Goal: Task Accomplishment & Management: Complete application form

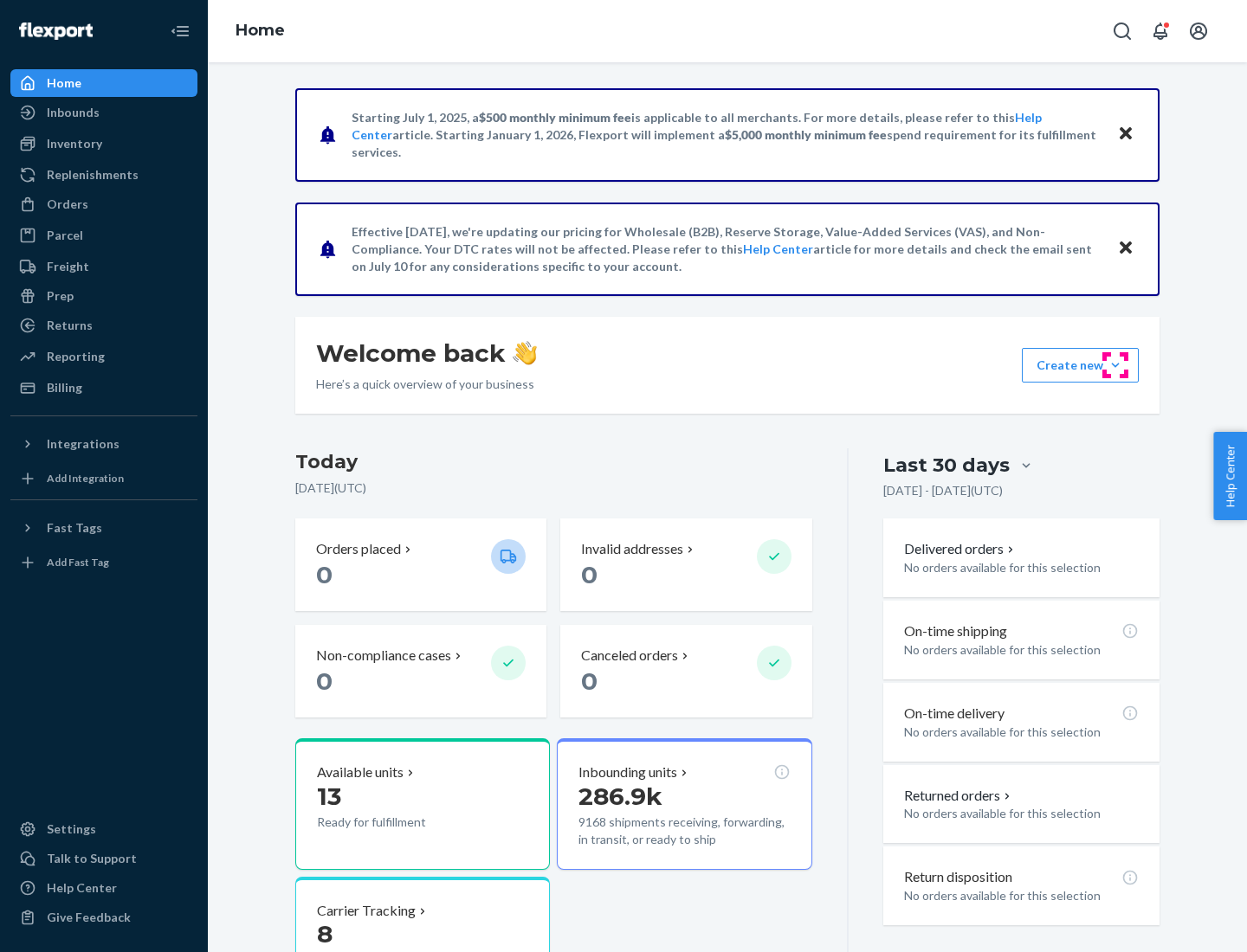
click at [1116, 365] on button "Create new Create new inbound Create new order Create new product" at bounding box center [1079, 364] width 117 height 34
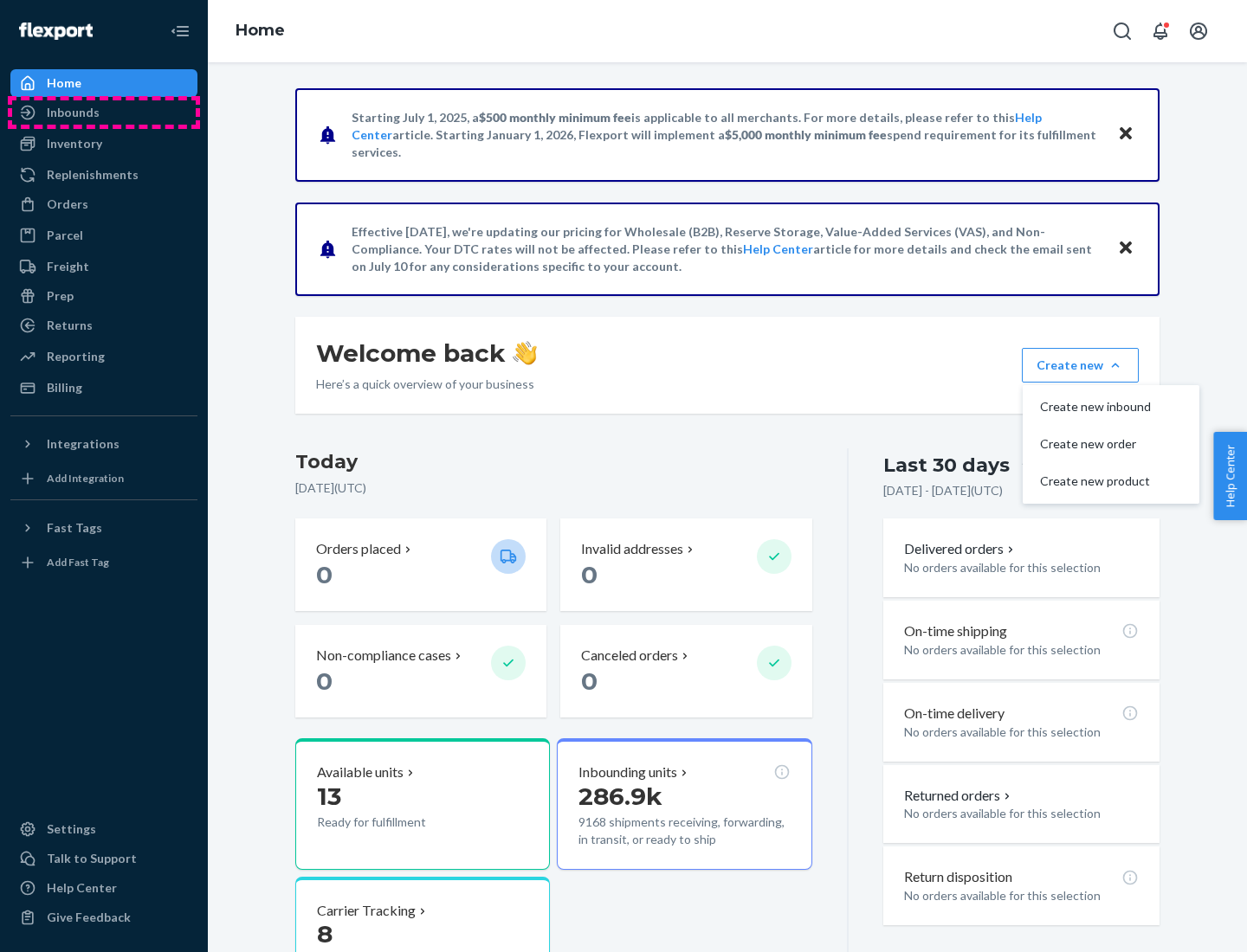
click at [104, 113] on div "Inbounds" at bounding box center [103, 113] width 183 height 24
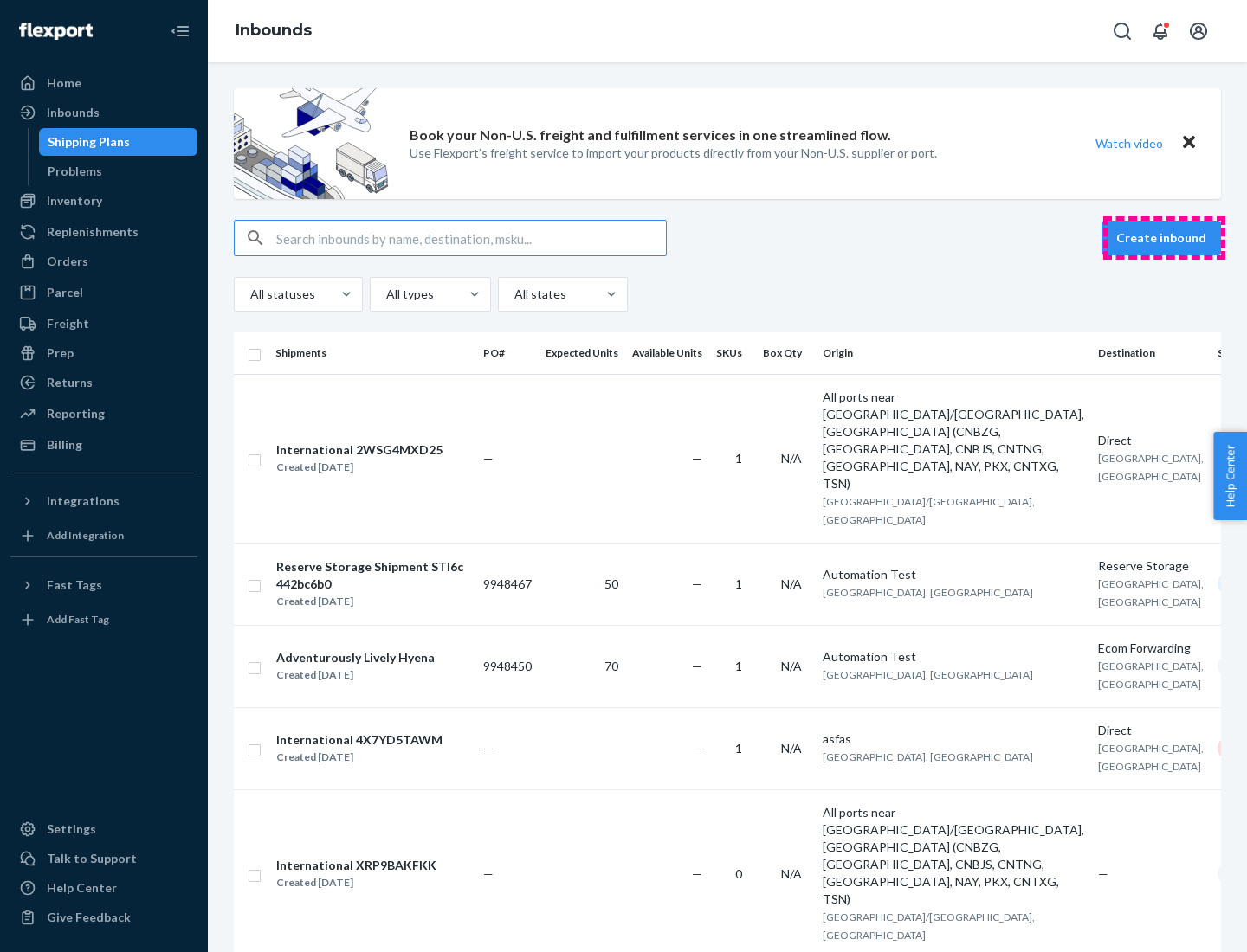
click at [1164, 238] on button "Create inbound" at bounding box center [1161, 237] width 120 height 34
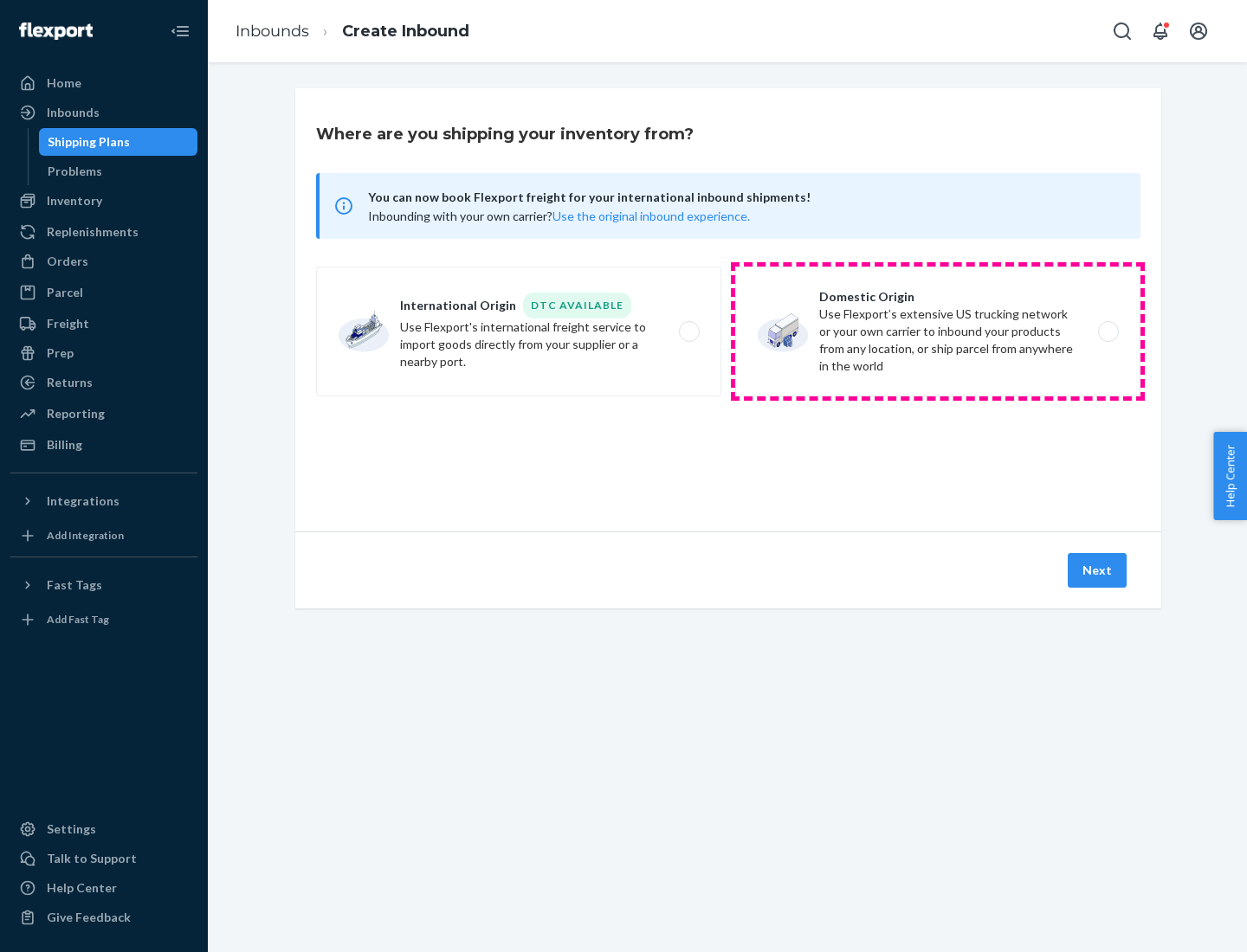
click at [937, 332] on label "Domestic Origin Use Flexport’s extensive US trucking network or your own carrie…" at bounding box center [937, 331] width 406 height 130
click at [1108, 332] on input "Domestic Origin Use Flexport’s extensive US trucking network or your own carrie…" at bounding box center [1113, 331] width 11 height 11
radio input "true"
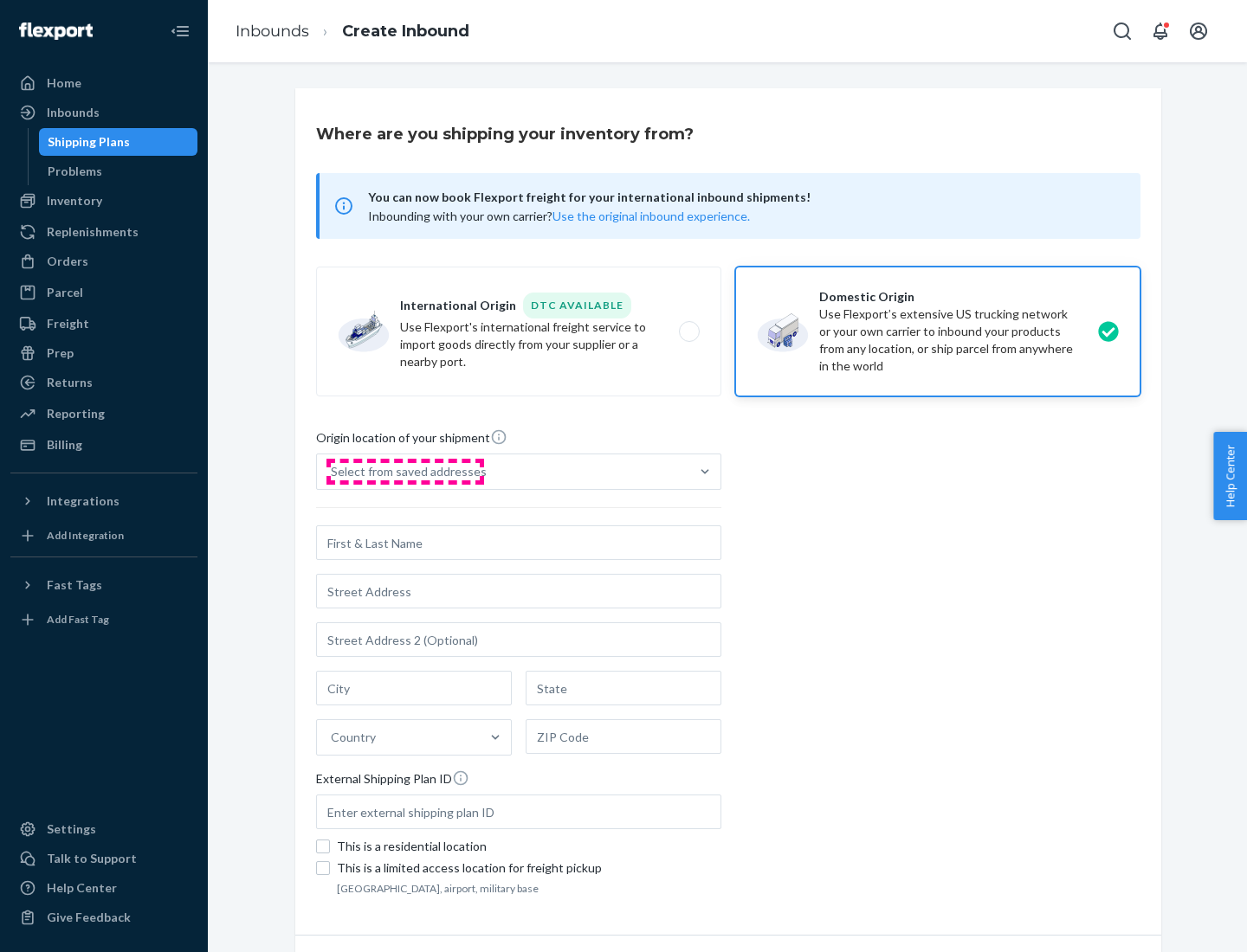
click at [405, 472] on div "Select from saved addresses" at bounding box center [408, 472] width 156 height 18
click at [332, 472] on input "Select from saved addresses" at bounding box center [332, 472] width 2 height 18
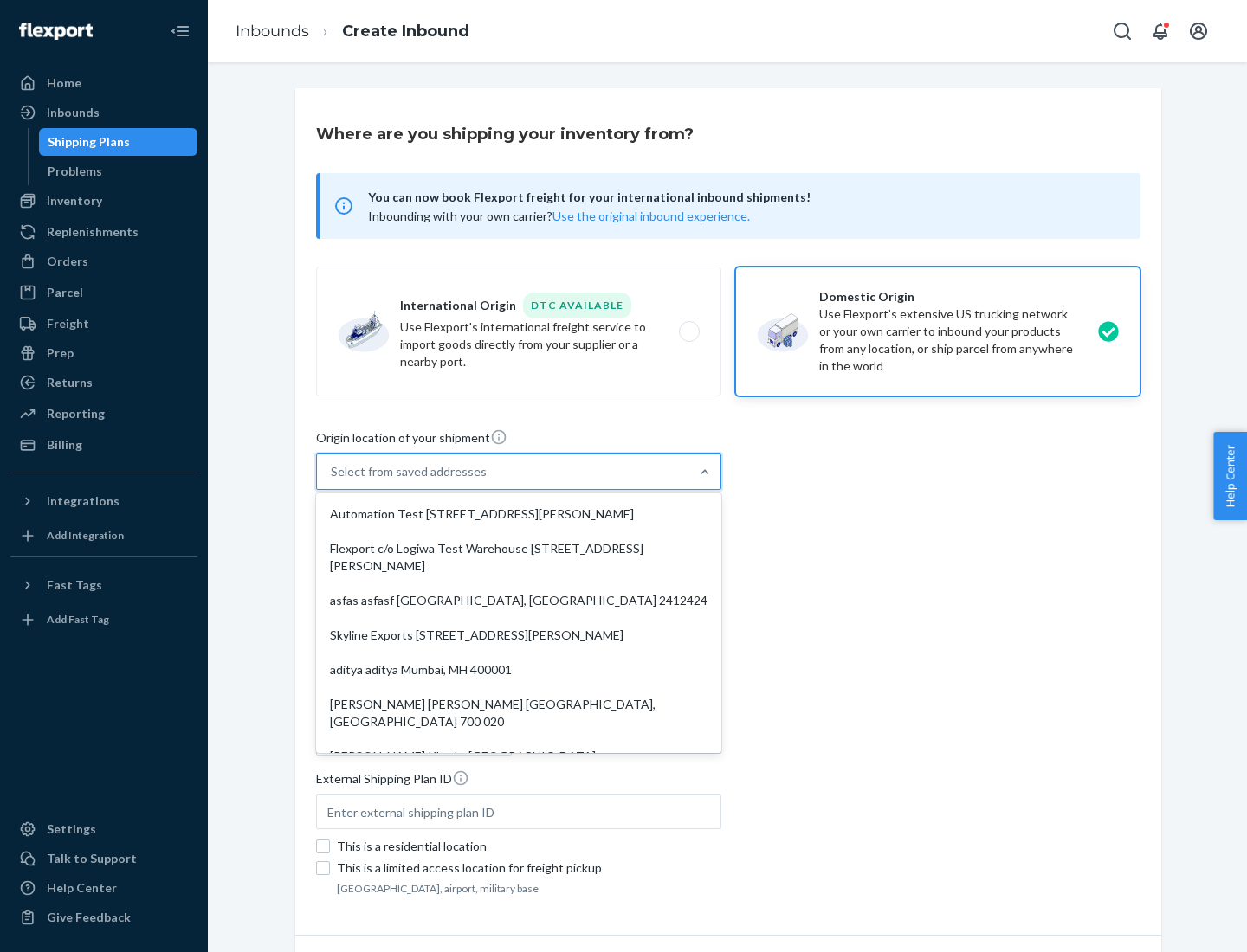
scroll to position [7, 0]
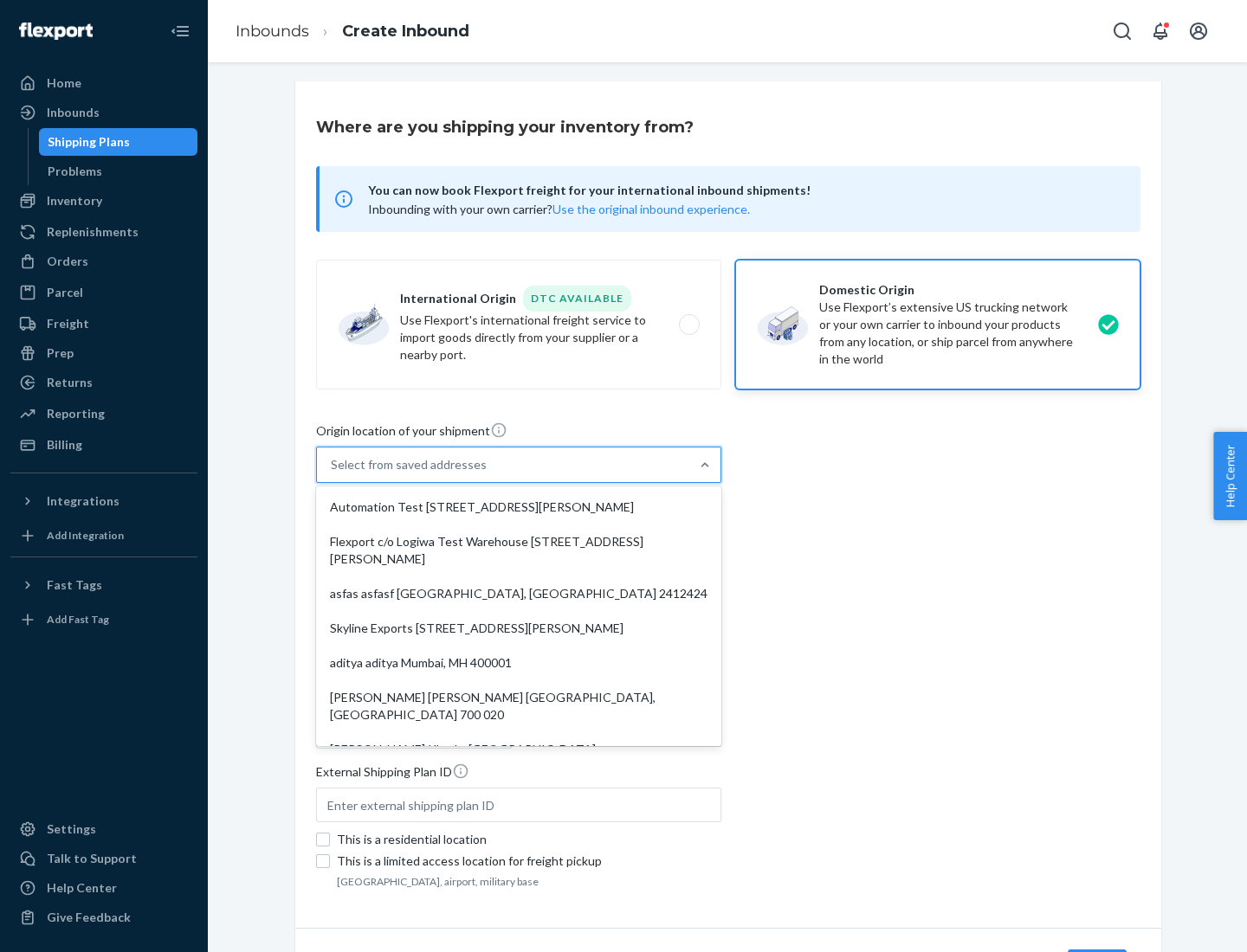
click at [519, 507] on div "Automation Test [STREET_ADDRESS][PERSON_NAME]" at bounding box center [518, 506] width 399 height 34
click at [332, 474] on input "option Automation Test [STREET_ADDRESS][PERSON_NAME]. 9 results available. Use …" at bounding box center [332, 465] width 2 height 18
type input "Automation Test"
type input "9th Floor"
type input "[GEOGRAPHIC_DATA]"
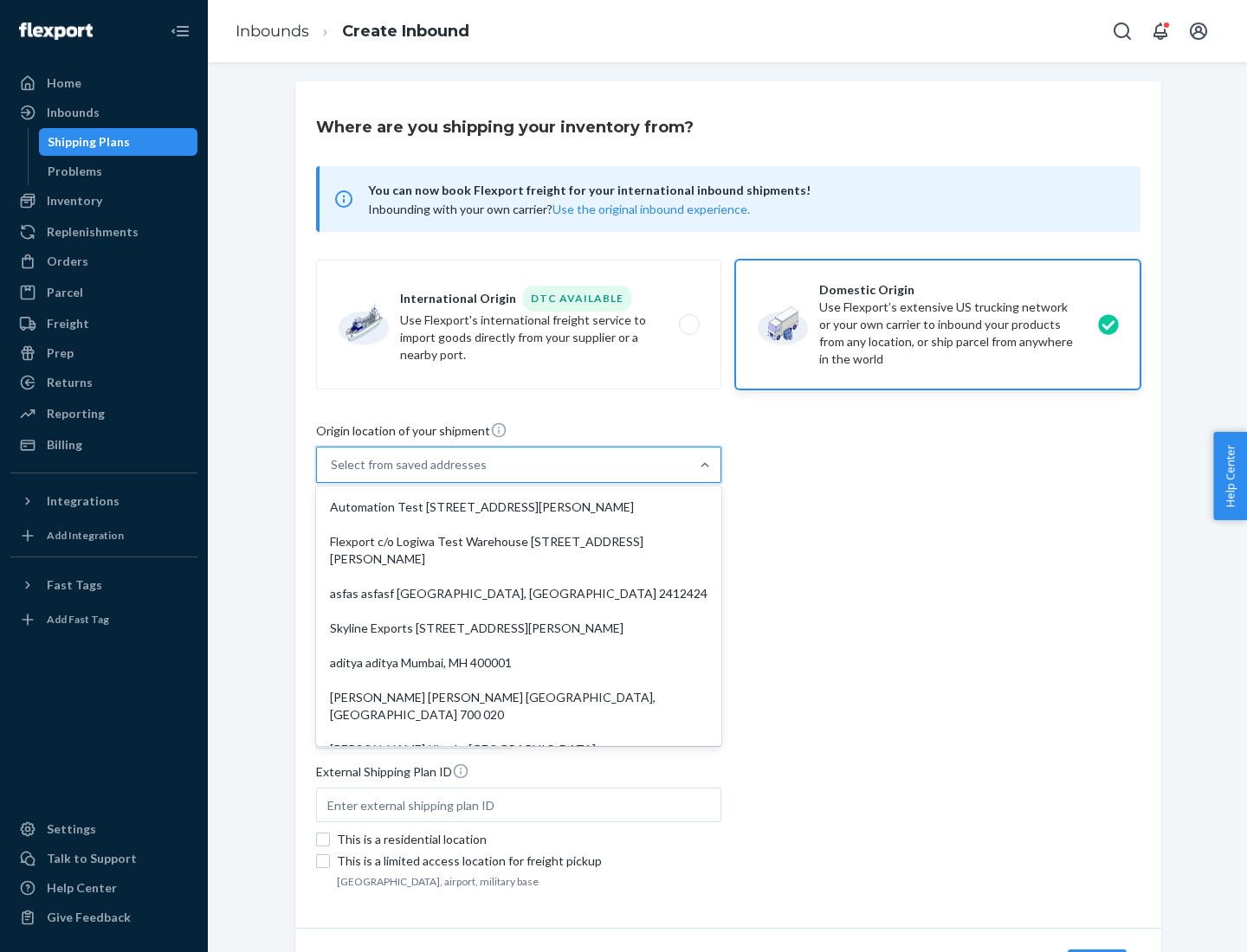
type input "CA"
type input "94104"
type input "[STREET_ADDRESS][PERSON_NAME]"
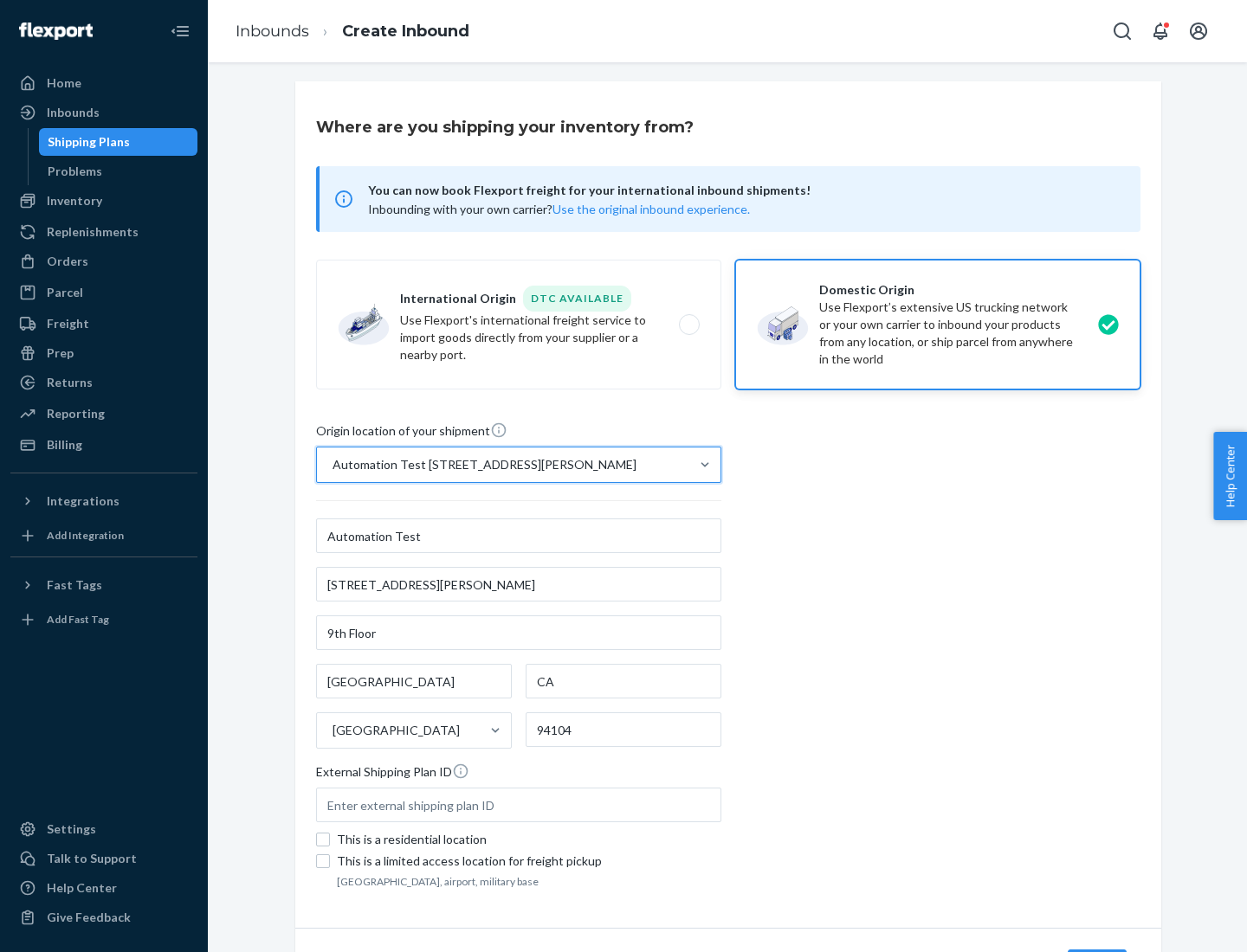
scroll to position [101, 0]
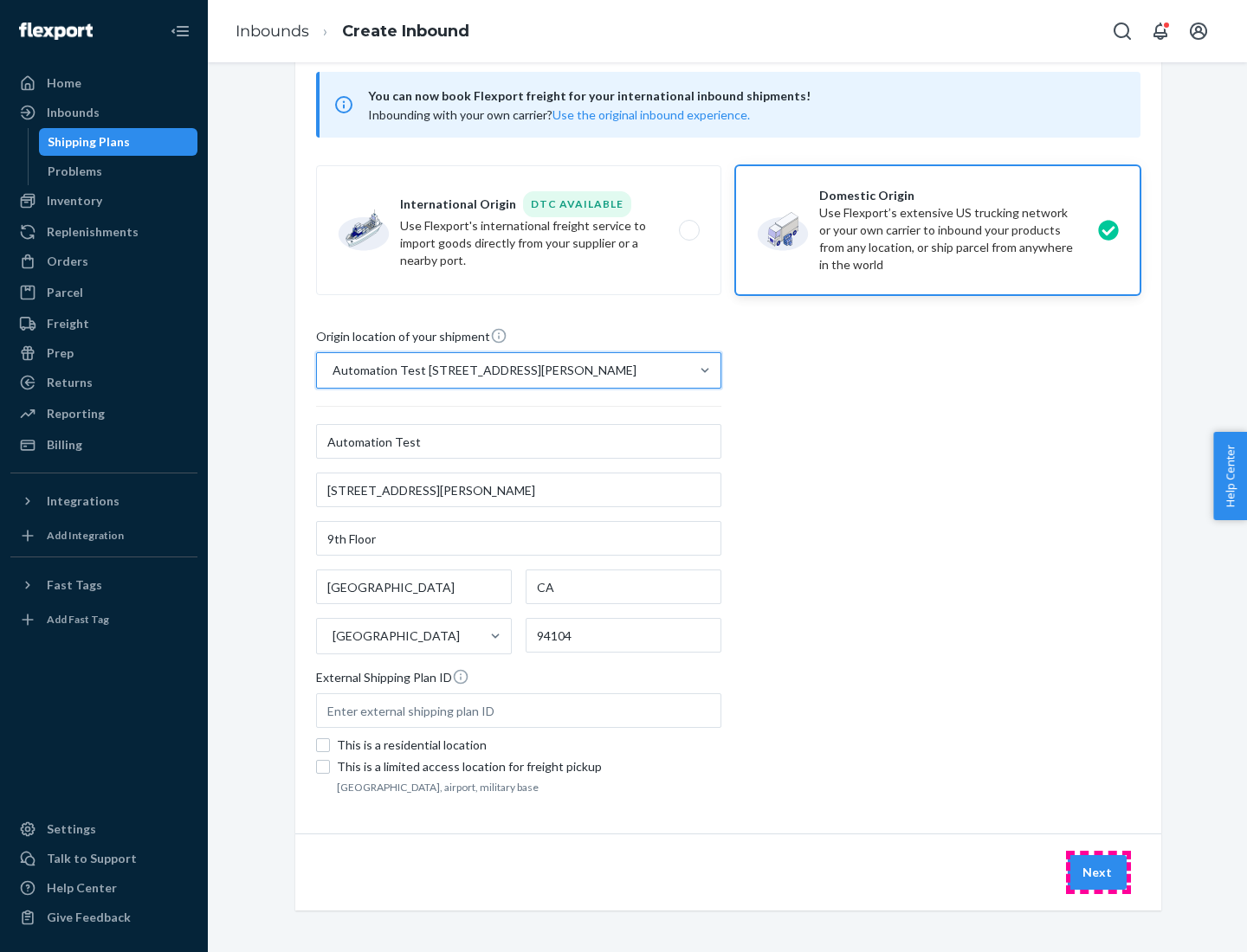
click at [1098, 873] on button "Next" at bounding box center [1097, 872] width 59 height 34
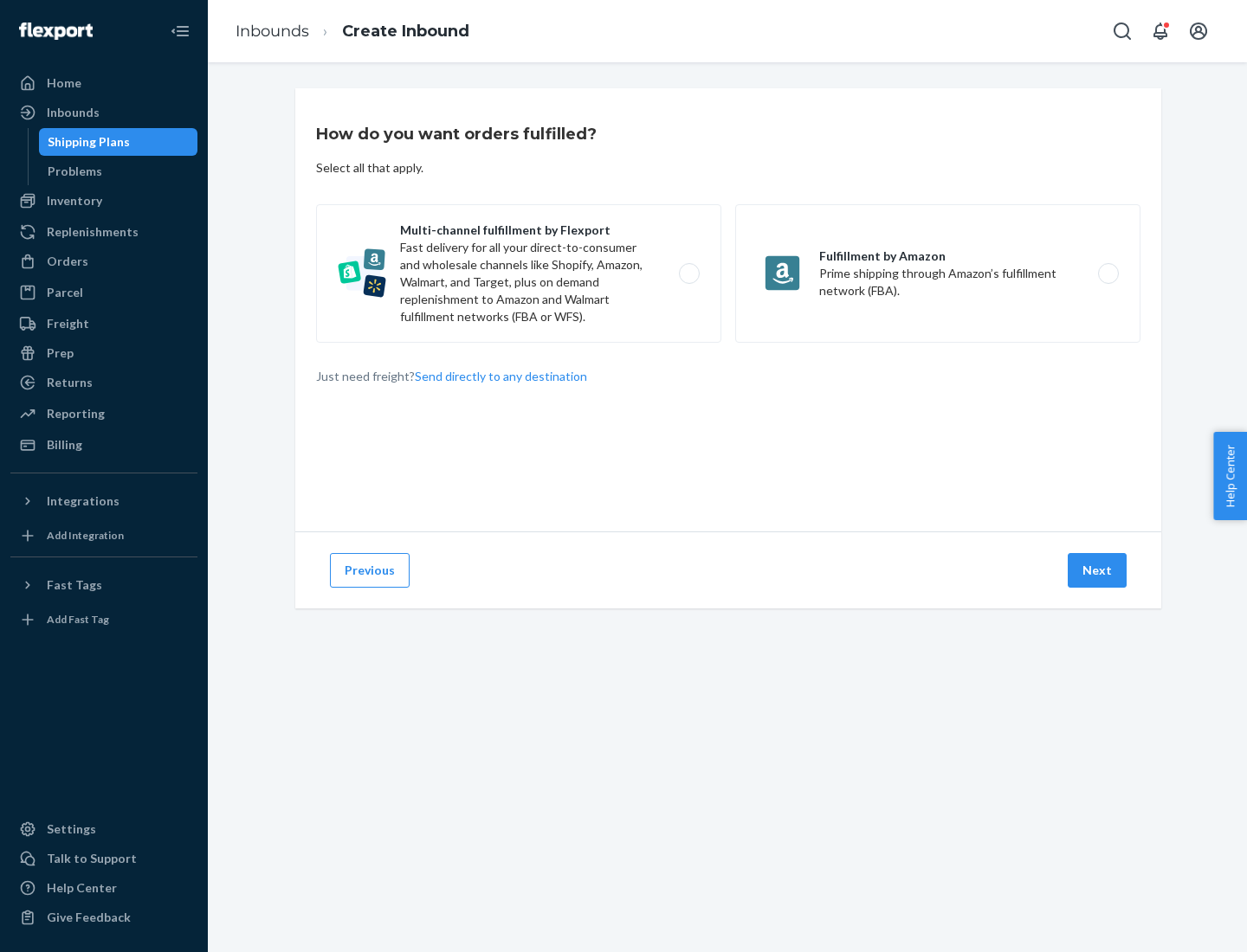
click at [519, 273] on label "Multi-channel fulfillment by Flexport Fast delivery for all your direct-to-cons…" at bounding box center [519, 273] width 406 height 138
click at [689, 273] on input "Multi-channel fulfillment by Flexport Fast delivery for all your direct-to-cons…" at bounding box center [694, 273] width 11 height 11
radio input "true"
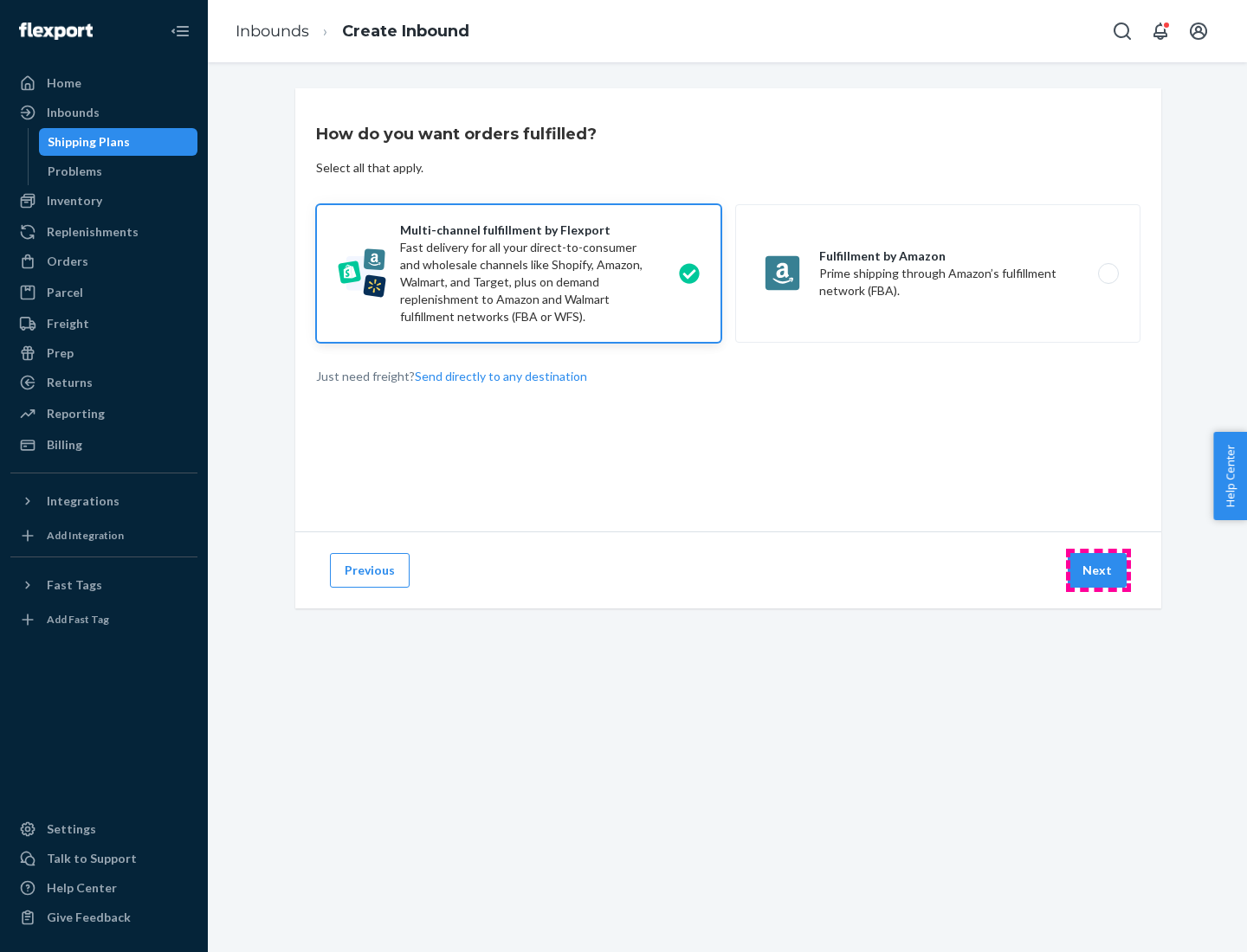
click at [1098, 571] on button "Next" at bounding box center [1097, 570] width 59 height 34
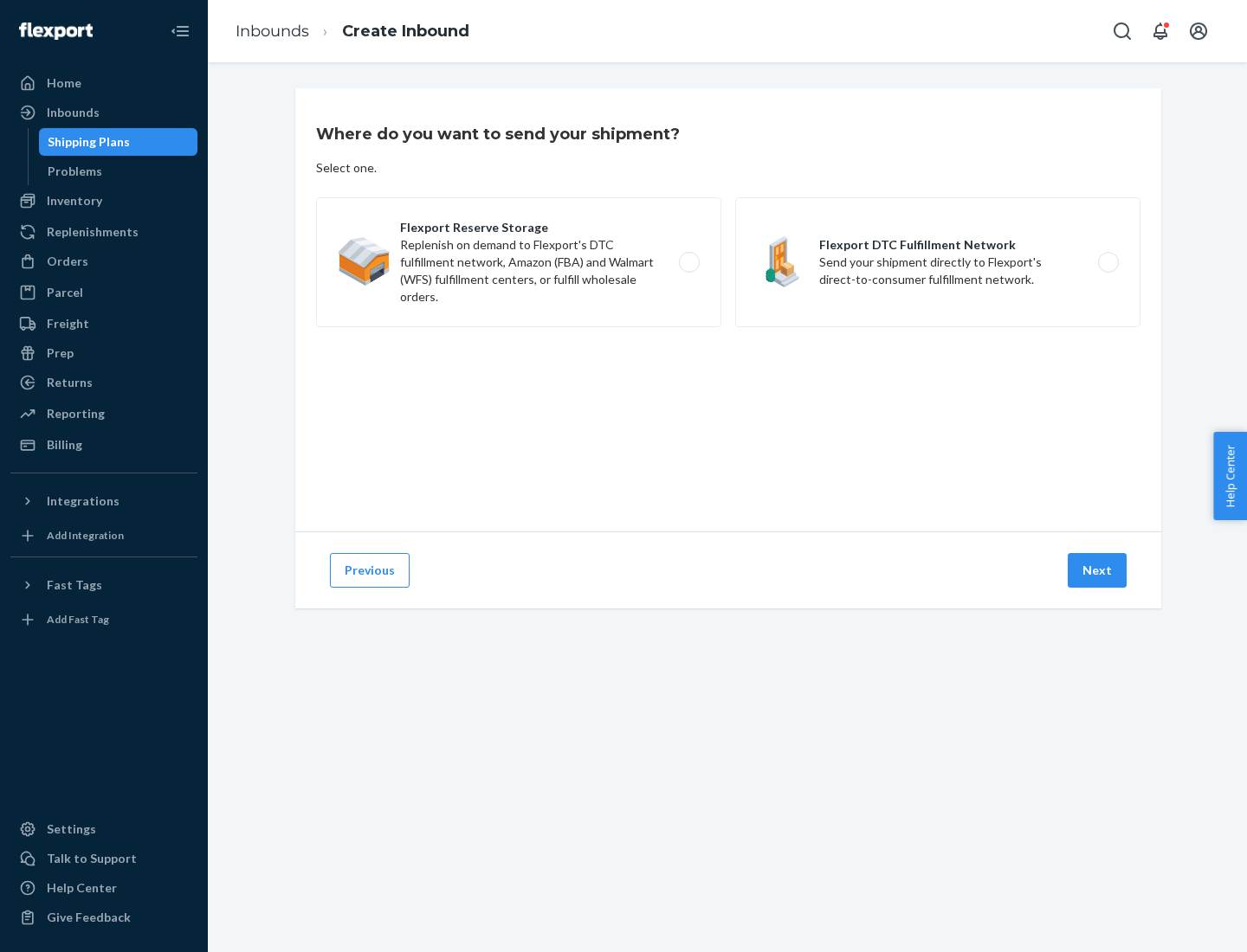
click at [937, 262] on label "Flexport DTC Fulfillment Network Send your shipment directly to Flexport's dire…" at bounding box center [937, 262] width 406 height 130
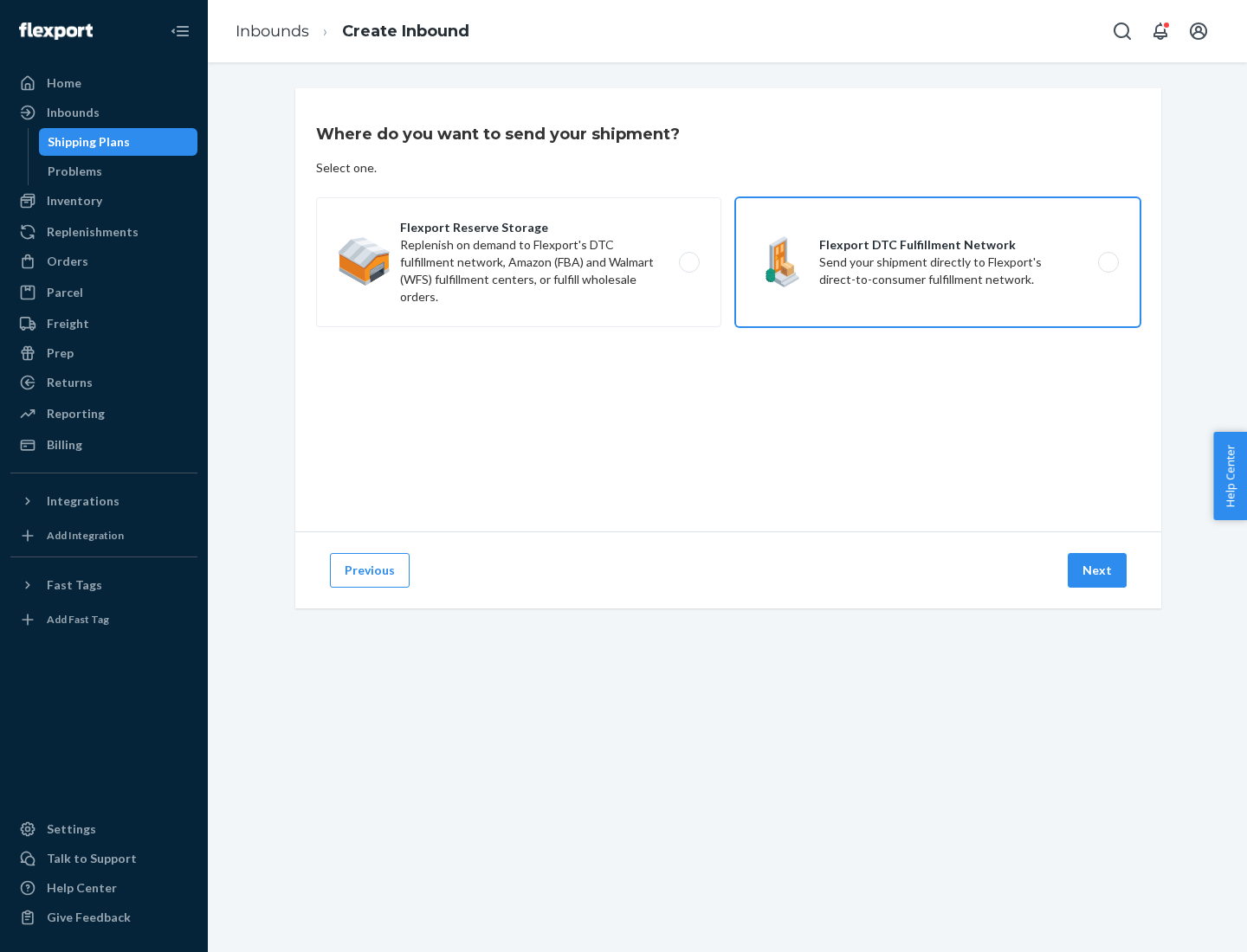
click at [1108, 262] on input "Flexport DTC Fulfillment Network Send your shipment directly to Flexport's dire…" at bounding box center [1113, 262] width 11 height 11
radio input "true"
click at [1098, 571] on button "Next" at bounding box center [1097, 570] width 59 height 34
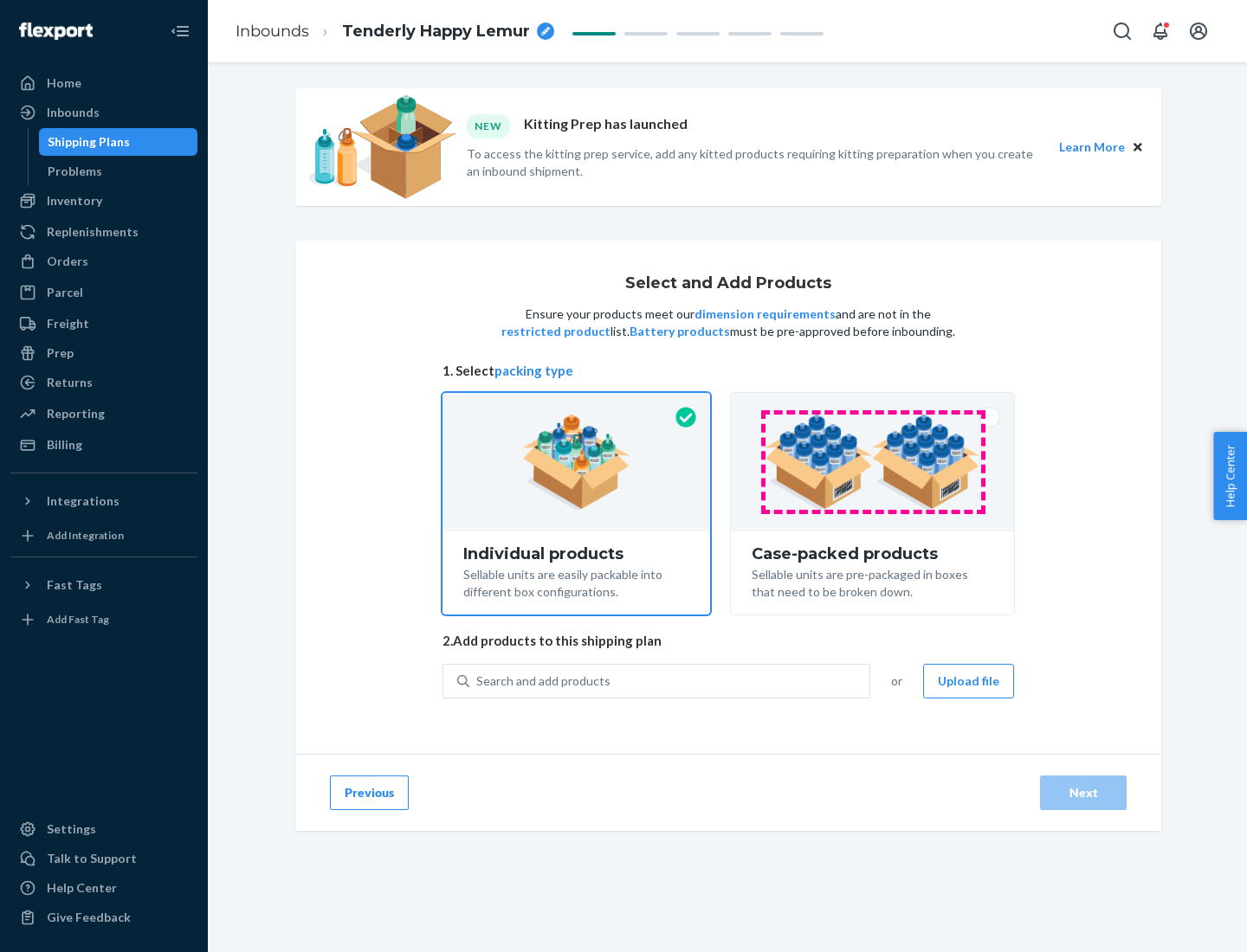
click at [873, 462] on img at bounding box center [873, 461] width 216 height 95
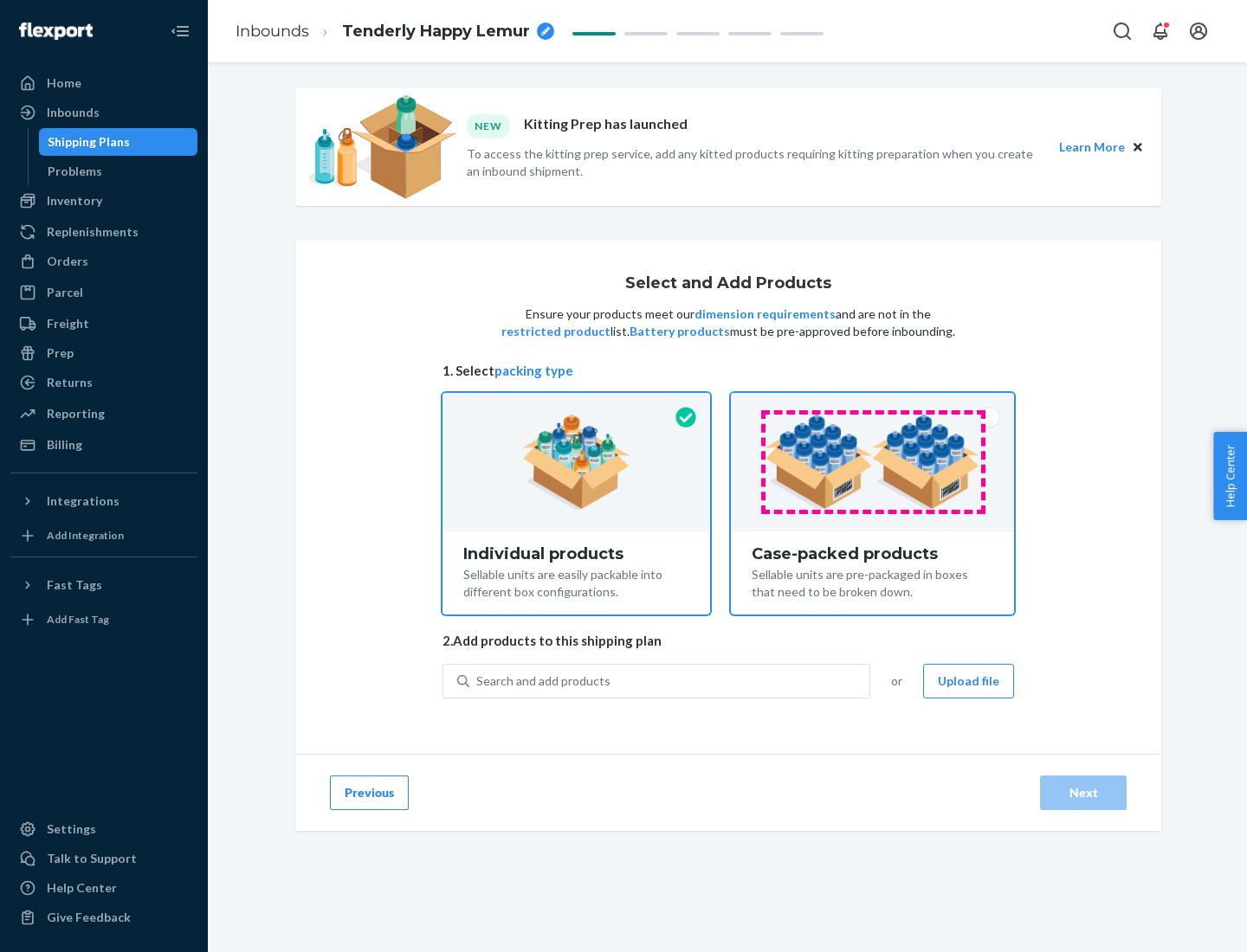
click at [873, 405] on input "Case-packed products Sellable units are pre-packaged in boxes that need to be b…" at bounding box center [872, 398] width 11 height 11
radio input "true"
radio input "false"
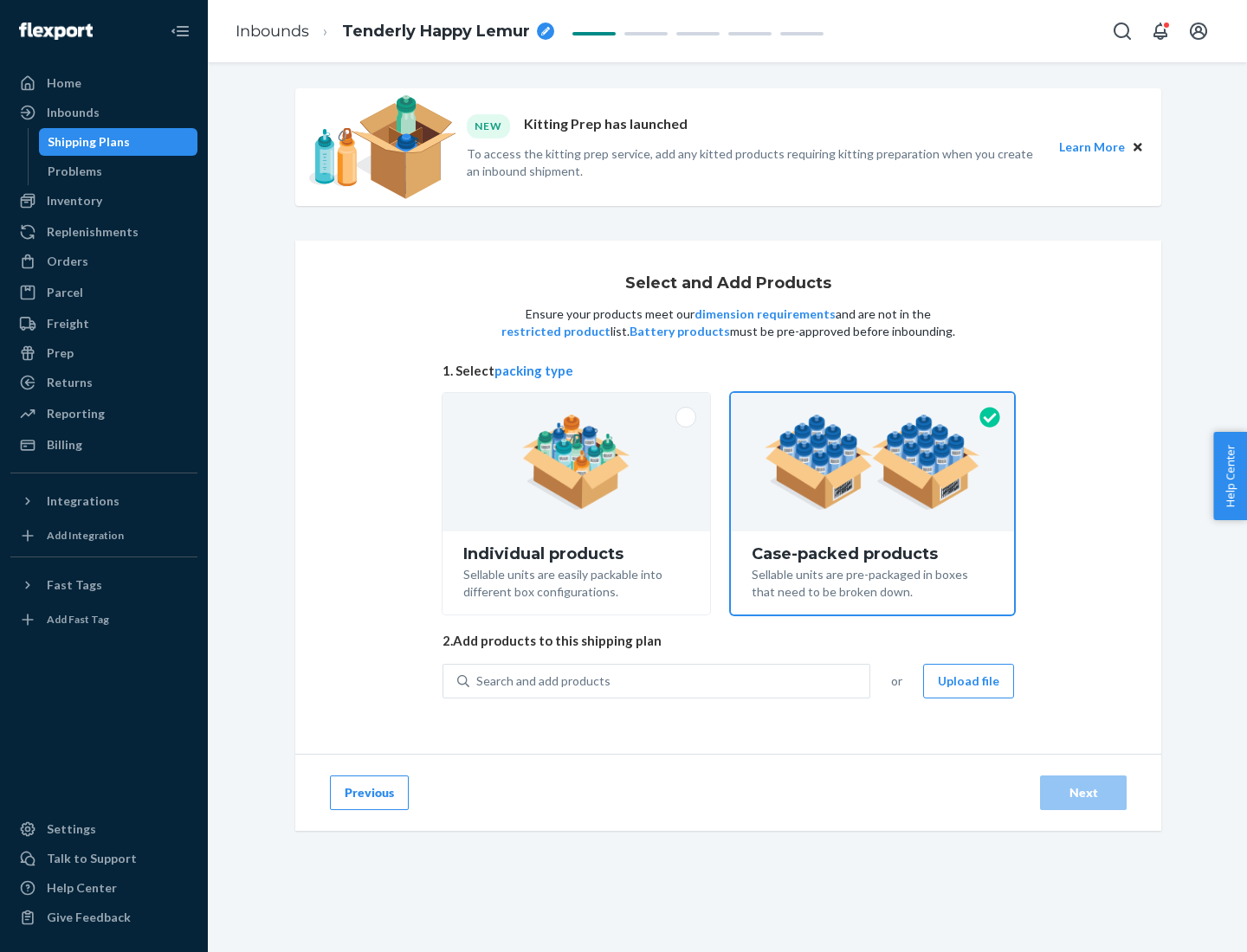
click at [670, 681] on div "Search and add products" at bounding box center [669, 682] width 400 height 31
click at [478, 681] on input "Search and add products" at bounding box center [477, 682] width 2 height 18
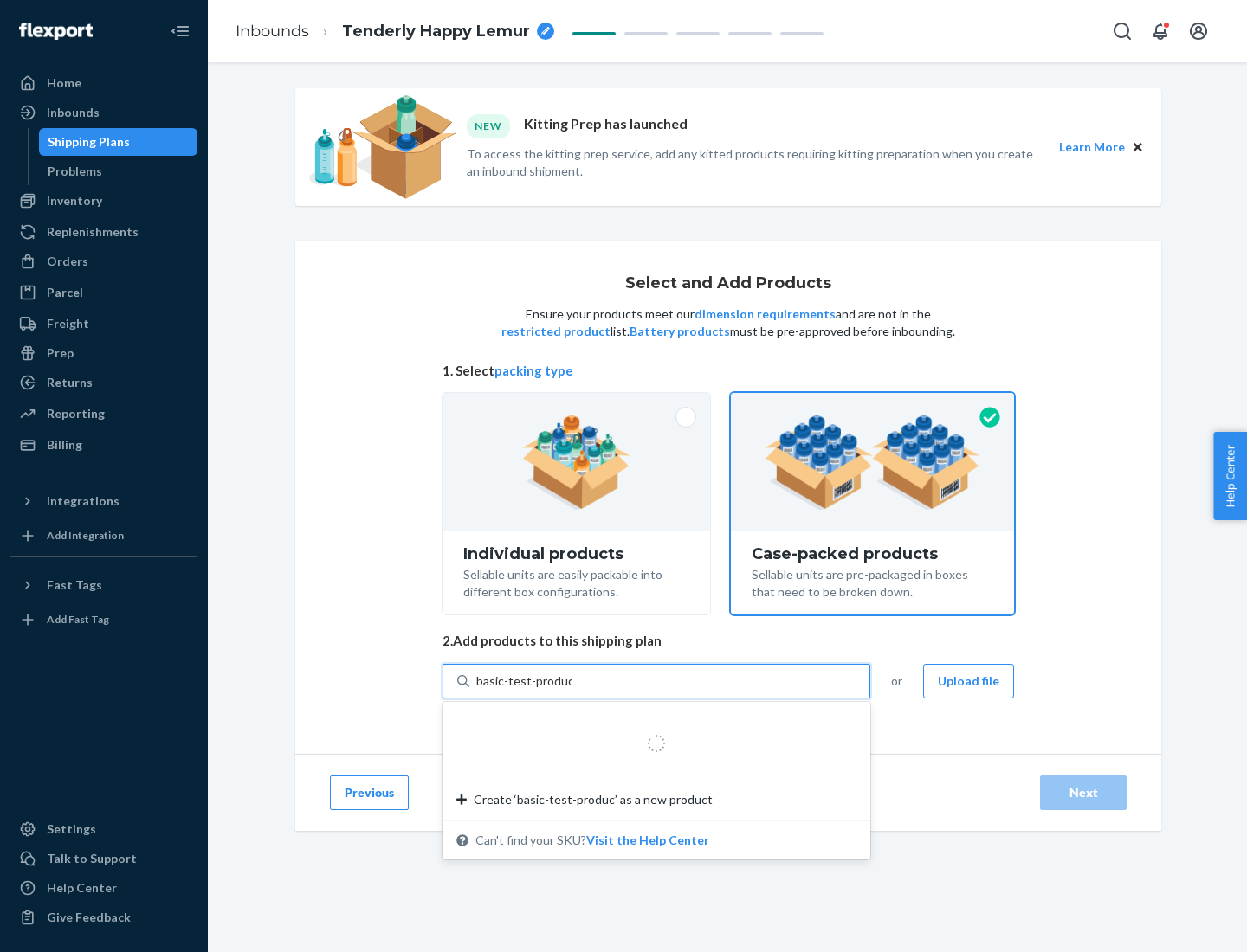
type input "basic-test-product-1"
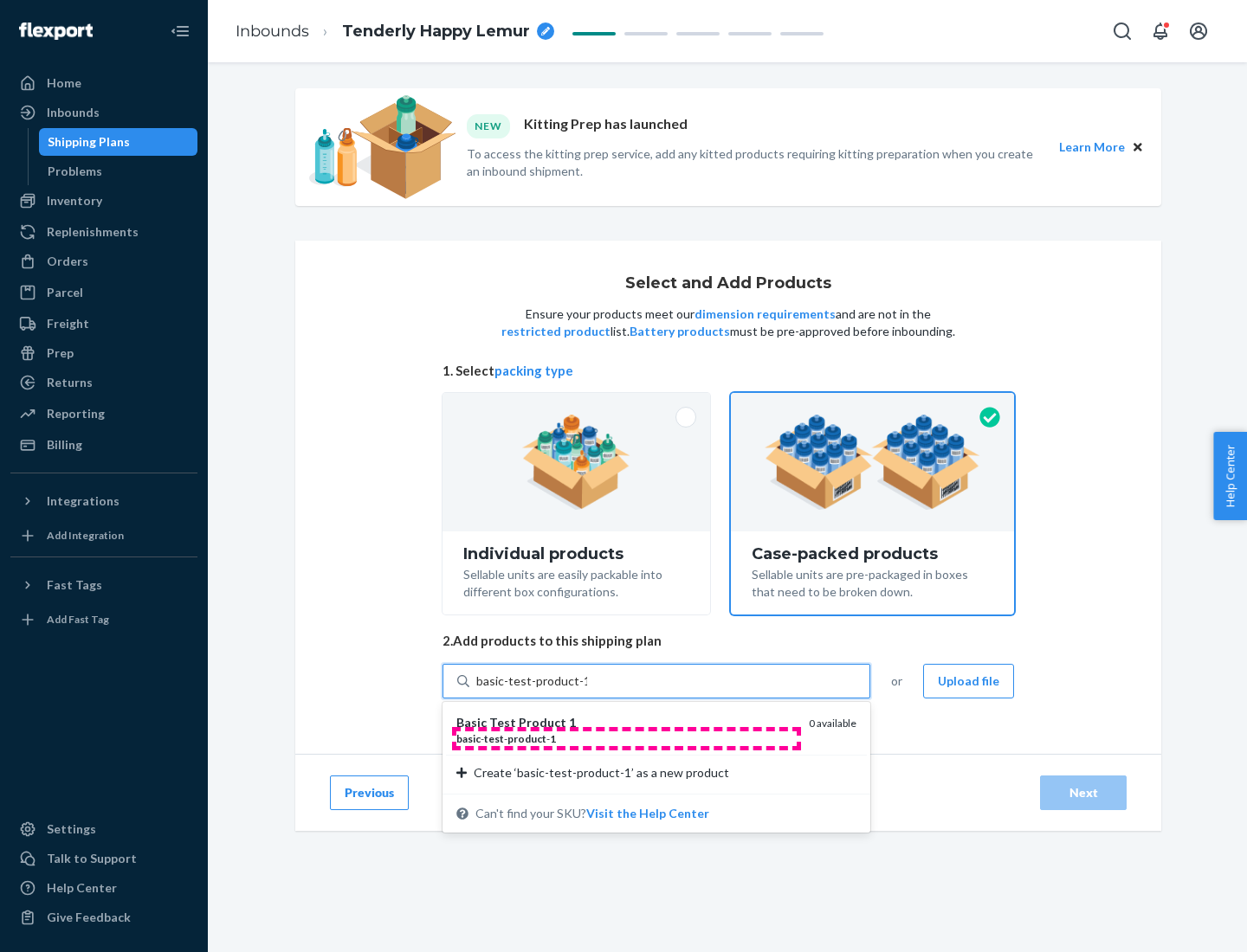
click at [626, 738] on div "basic - test - product - 1" at bounding box center [626, 738] width 339 height 15
click at [587, 690] on input "basic-test-product-1" at bounding box center [531, 682] width 111 height 18
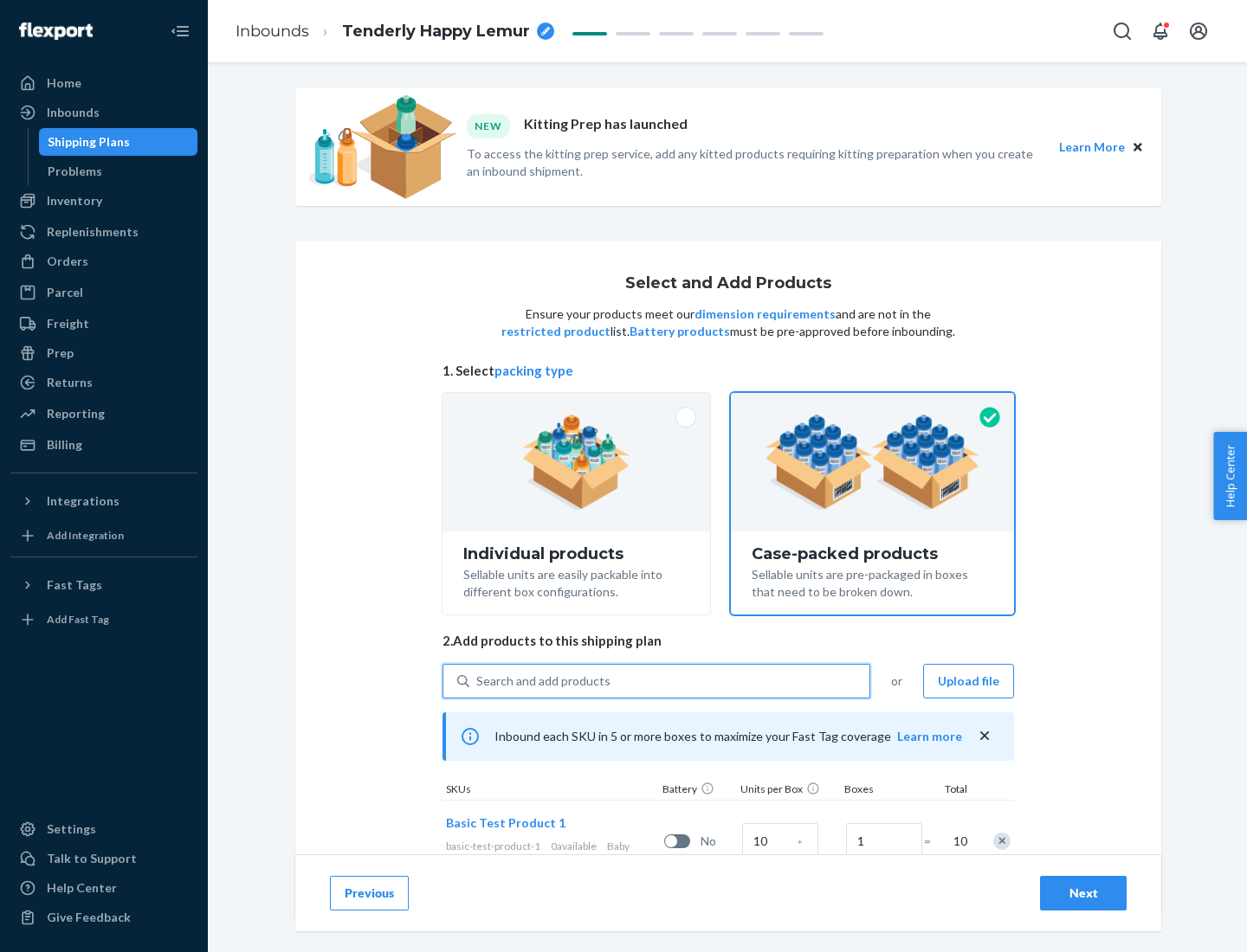
scroll to position [63, 0]
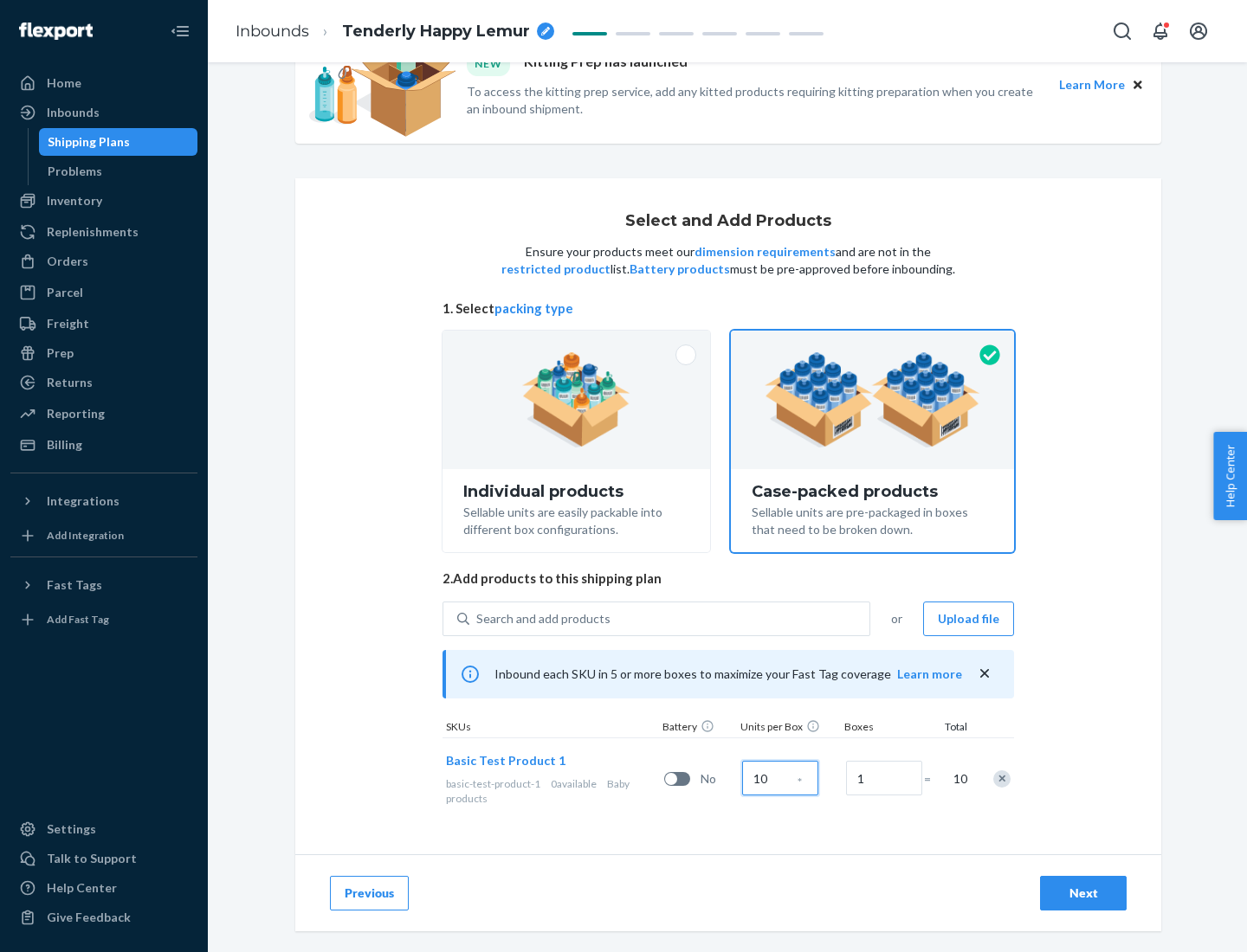
type input "10"
type input "7"
click at [1083, 893] on div "Next" at bounding box center [1083, 893] width 57 height 18
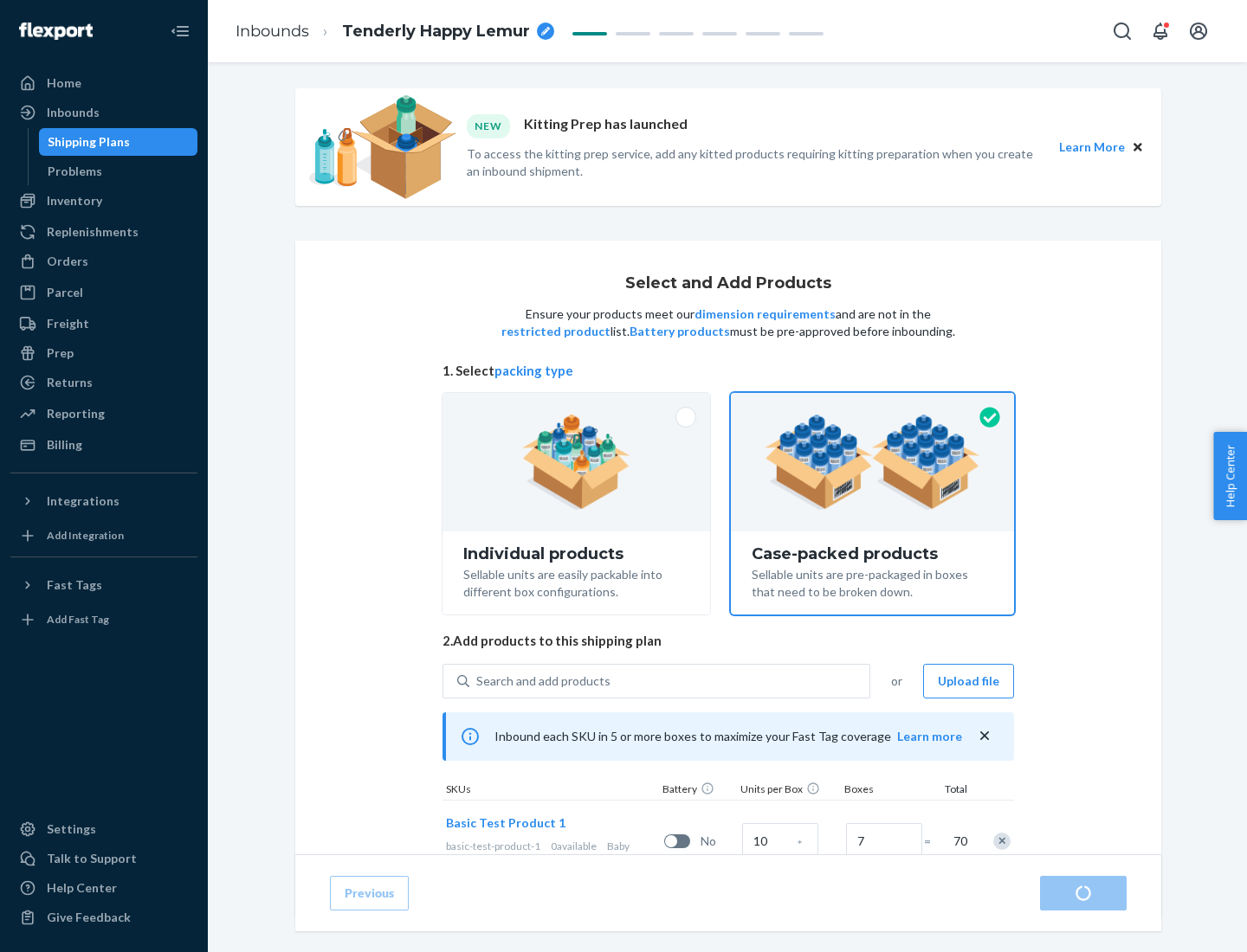
radio input "true"
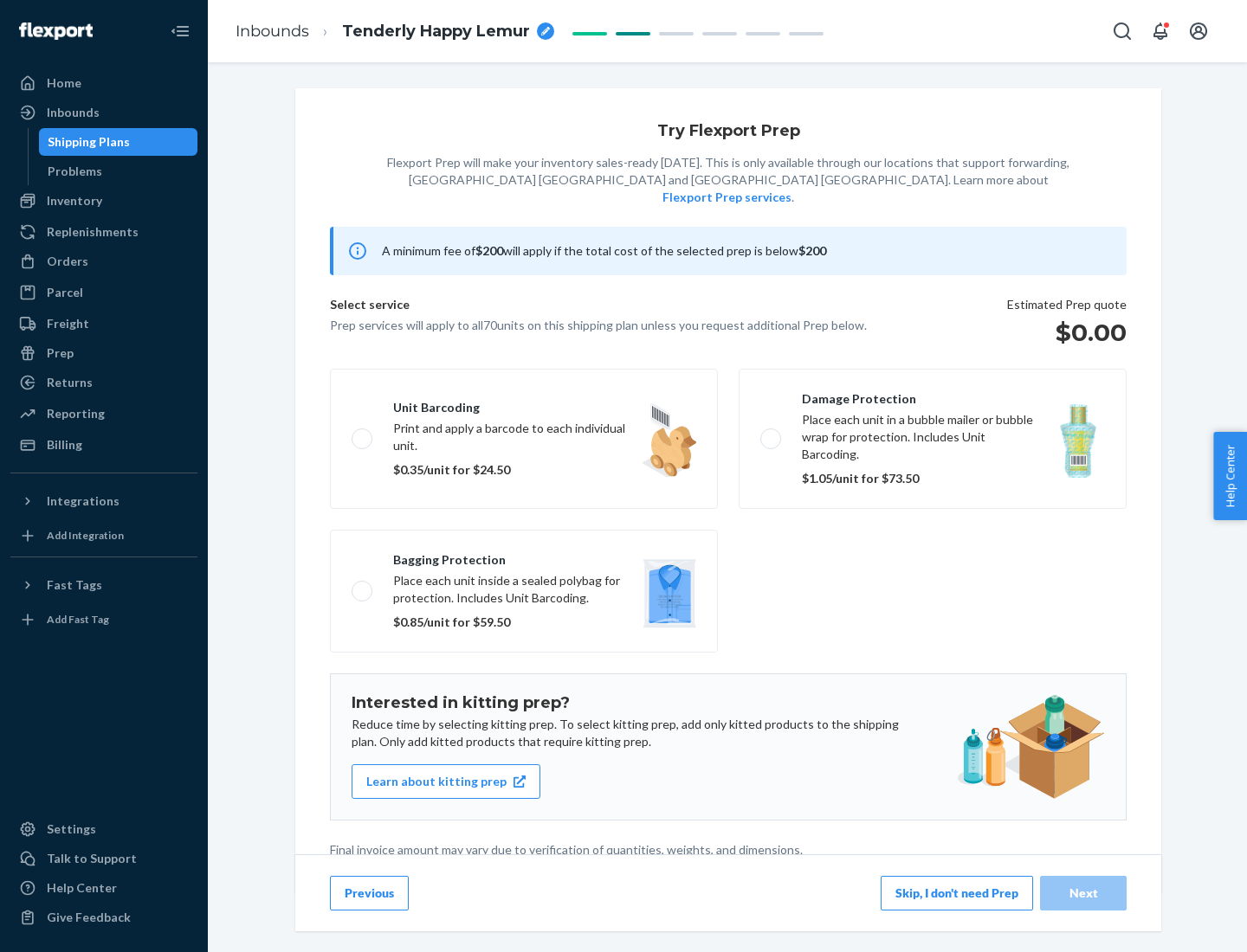
scroll to position [4, 0]
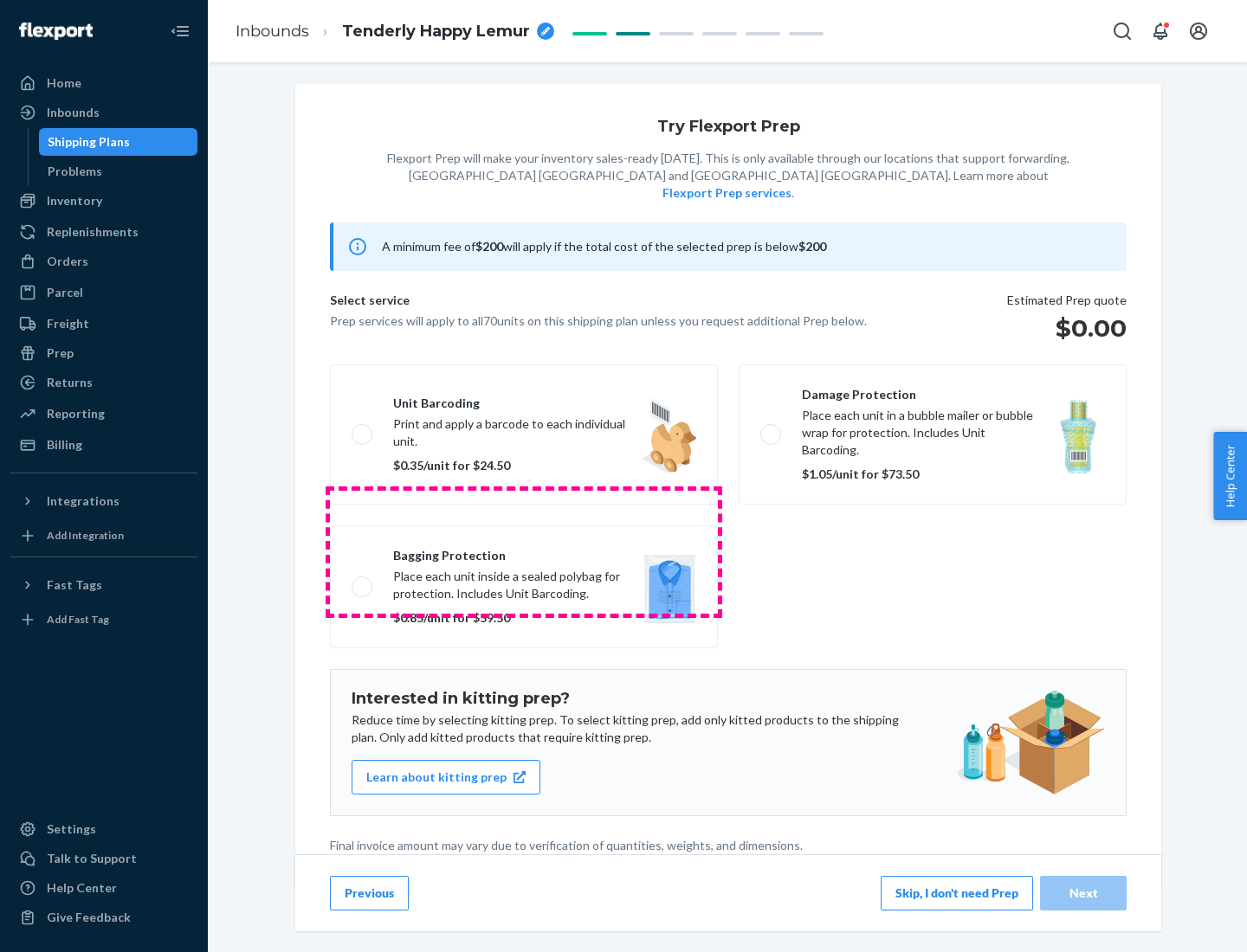
click at [524, 551] on label "Bagging protection Place each unit inside a sealed polybag for protection. Incl…" at bounding box center [524, 588] width 388 height 123
click at [362, 581] on input "Bagging protection Place each unit inside a sealed polybag for protection. Incl…" at bounding box center [357, 586] width 11 height 11
checkbox input "true"
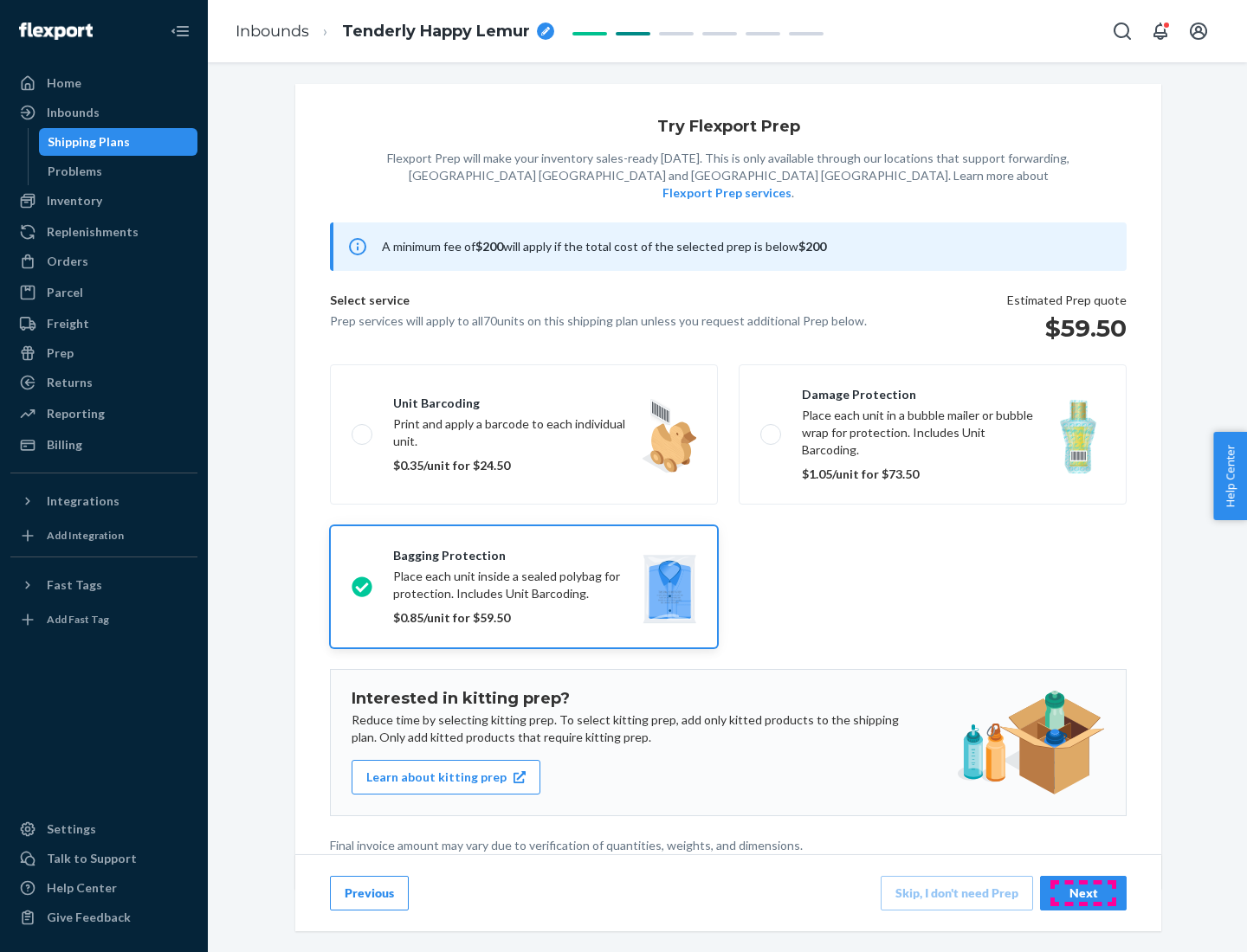
click at [1083, 892] on div "Next" at bounding box center [1083, 893] width 57 height 18
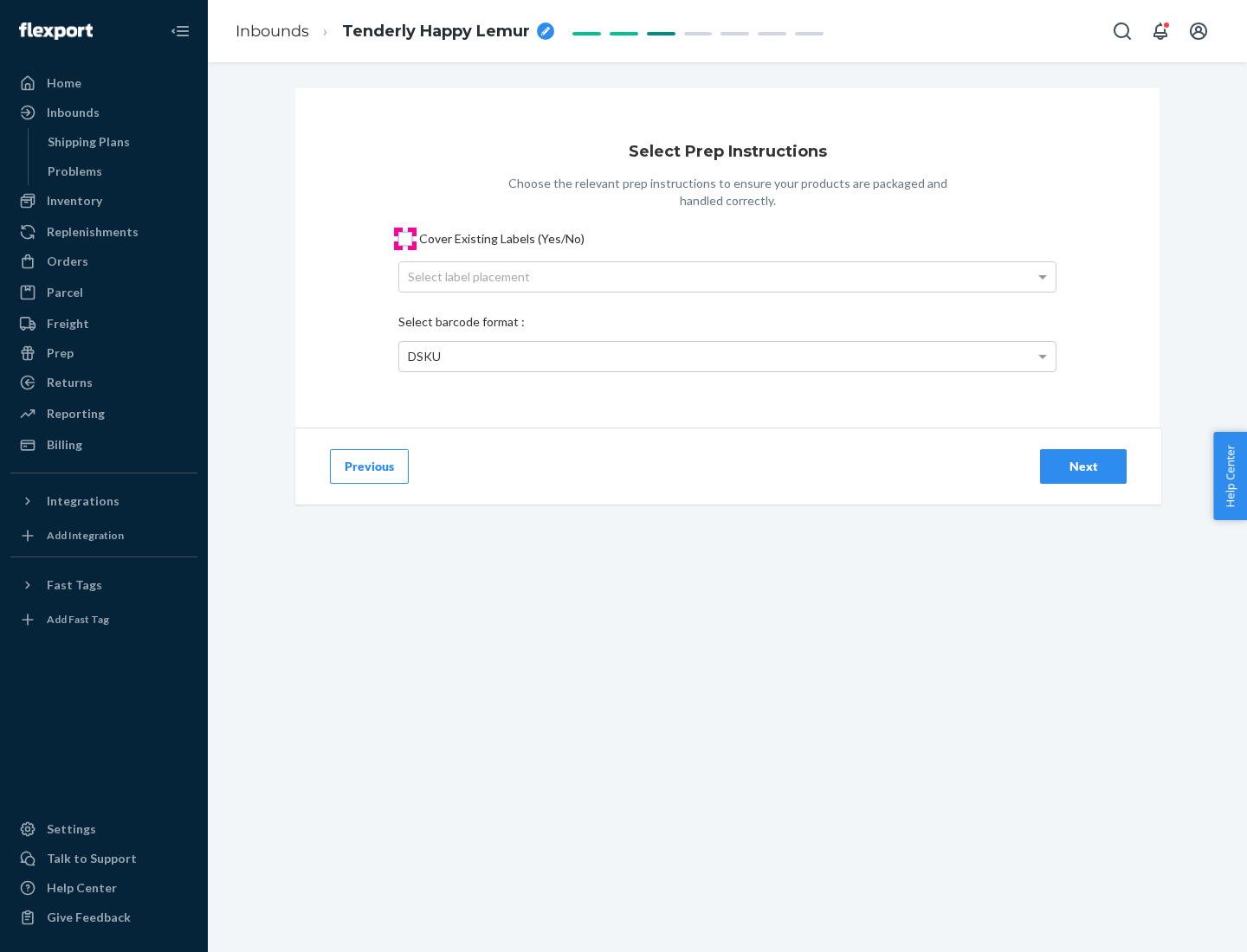
click at [406, 238] on input "Cover Existing Labels (Yes/No)" at bounding box center [406, 239] width 14 height 14
checkbox input "true"
click at [728, 276] on div "Select label placement" at bounding box center [728, 277] width 656 height 29
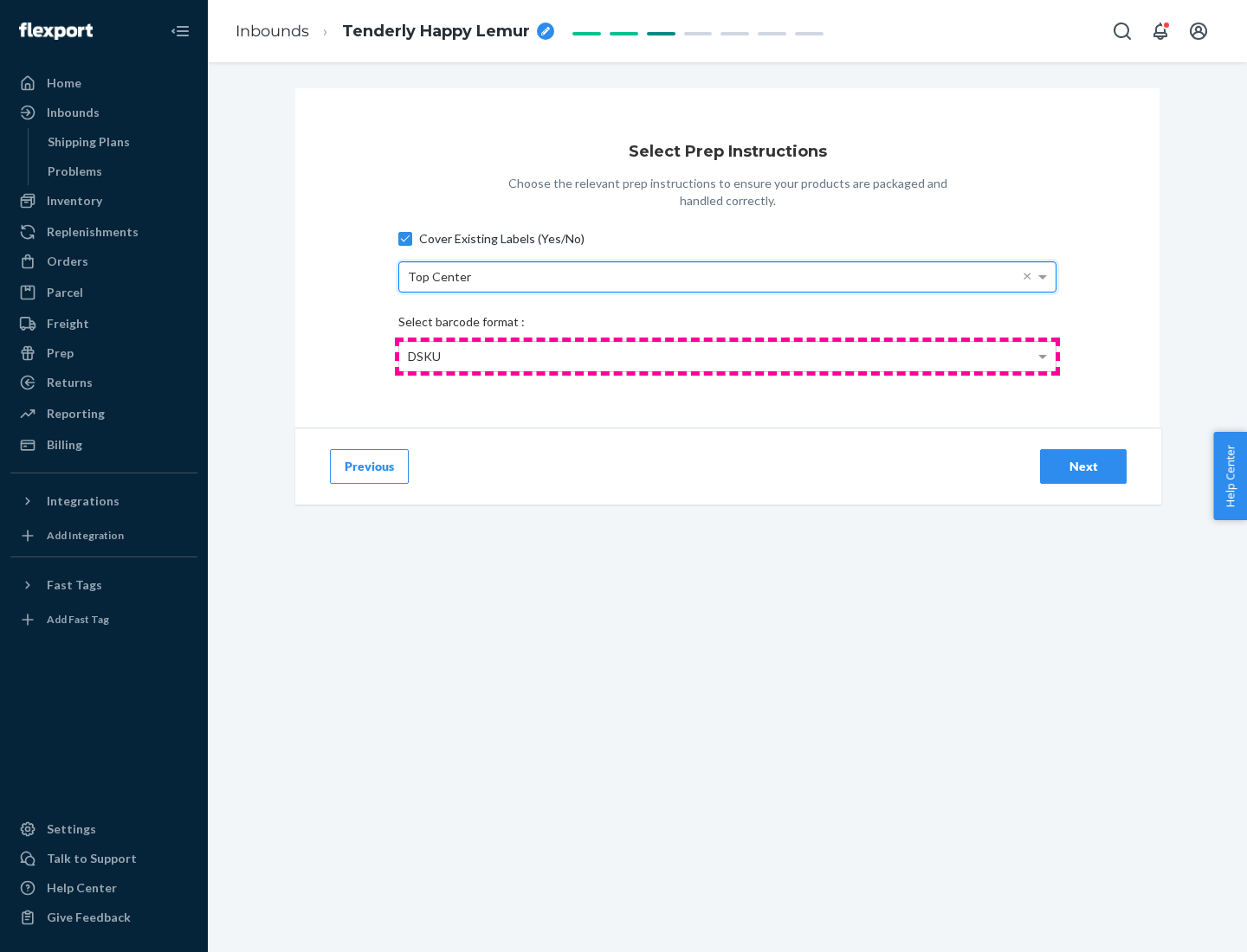
click at [728, 356] on div "DSKU" at bounding box center [728, 357] width 656 height 29
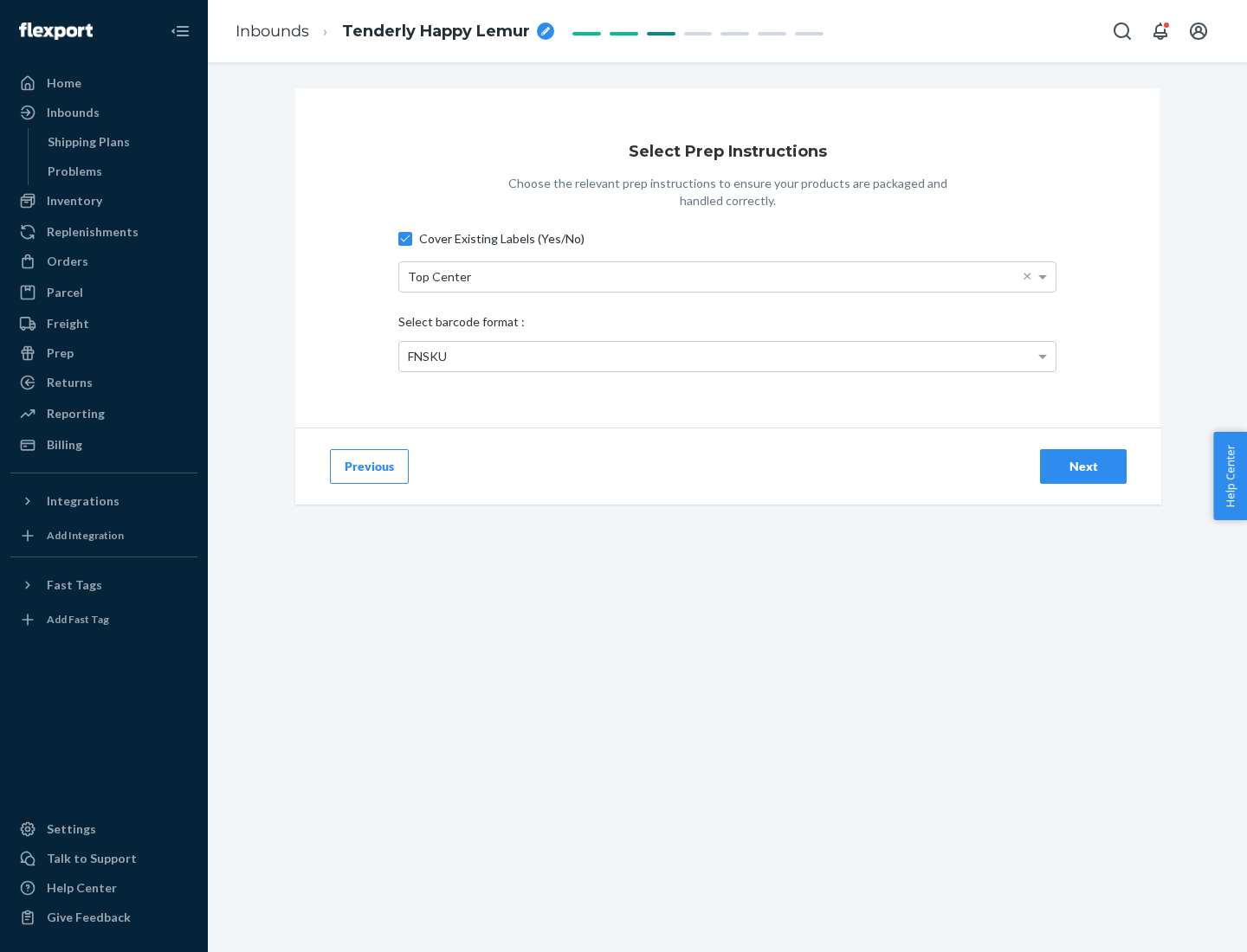
click at [1083, 466] on div "Next" at bounding box center [1083, 467] width 57 height 18
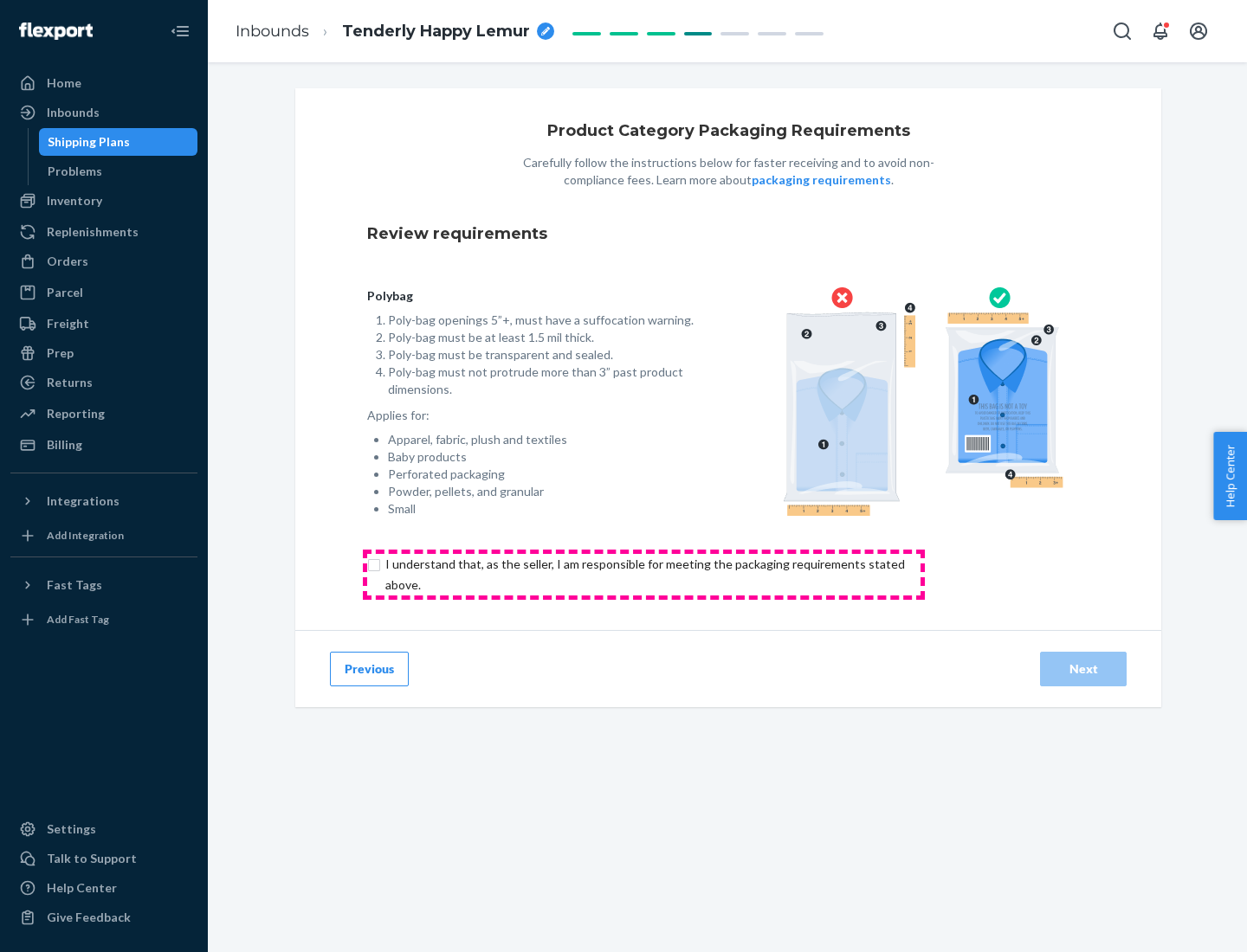
click at [644, 574] on input "checkbox" at bounding box center [655, 575] width 576 height 41
checkbox input "true"
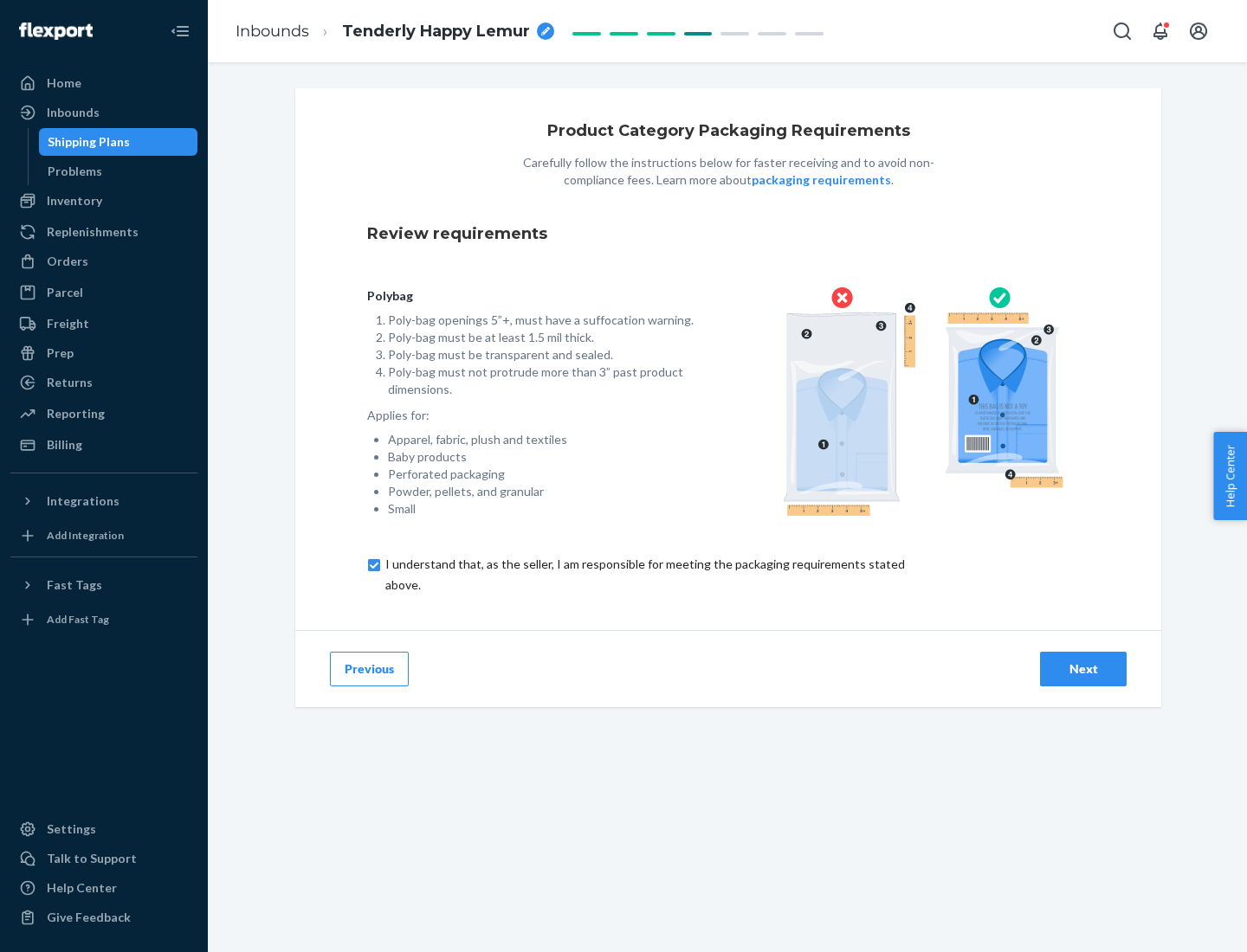
click at [1083, 668] on div "Next" at bounding box center [1083, 669] width 57 height 18
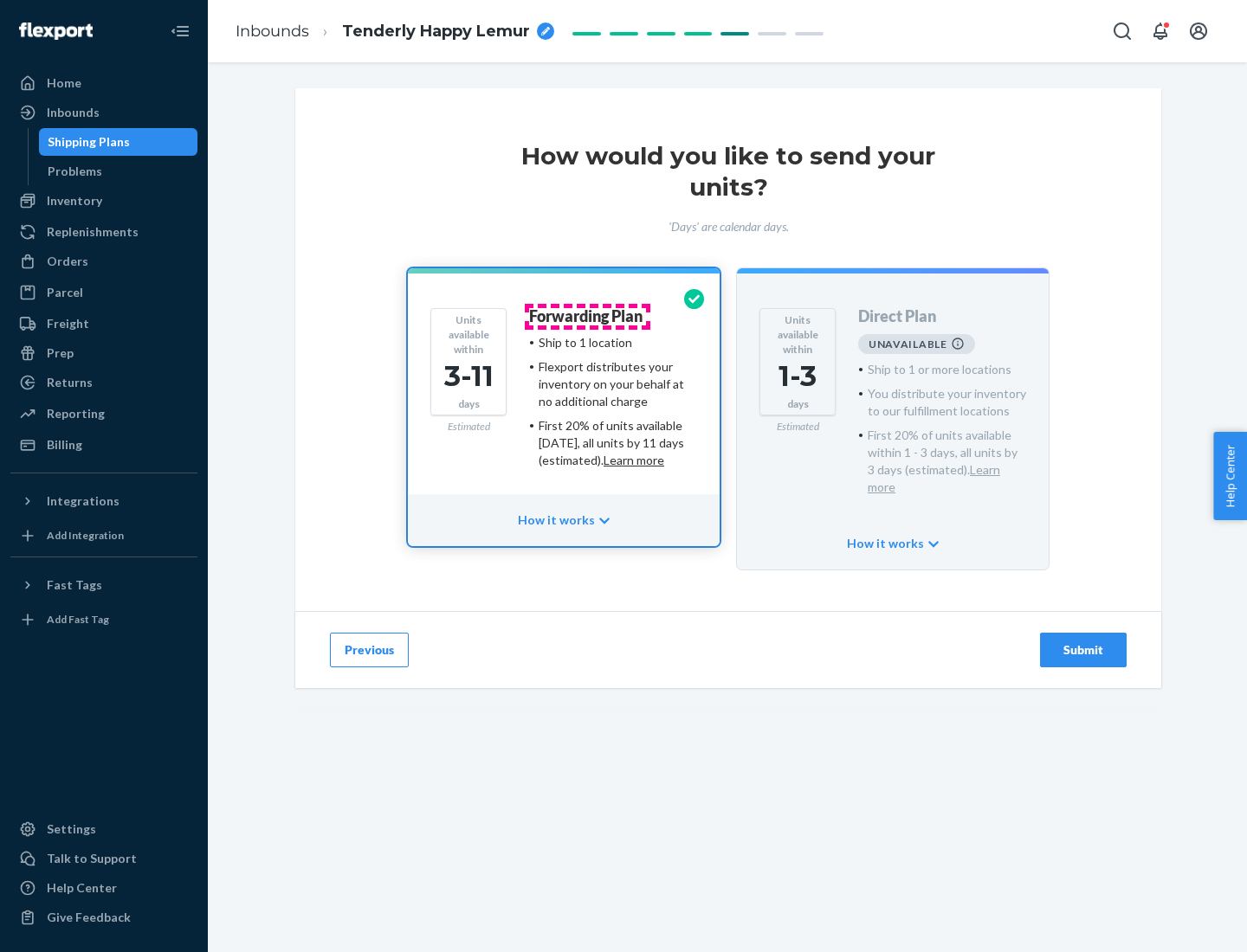
click at [587, 316] on h4 "Forwarding Plan" at bounding box center [586, 317] width 114 height 18
click at [1083, 642] on div "Submit" at bounding box center [1083, 650] width 57 height 18
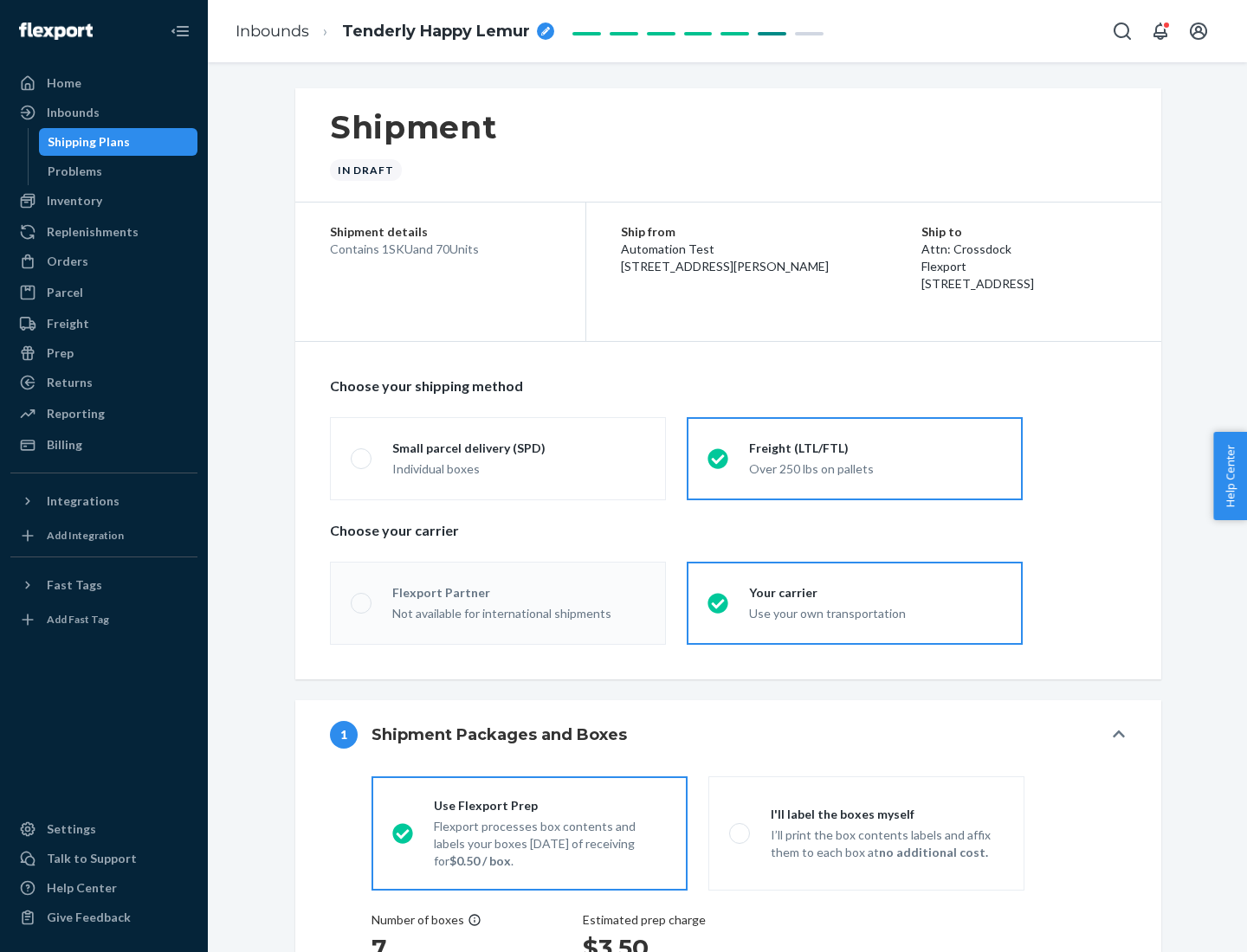
radio input "true"
radio input "false"
radio input "true"
radio input "false"
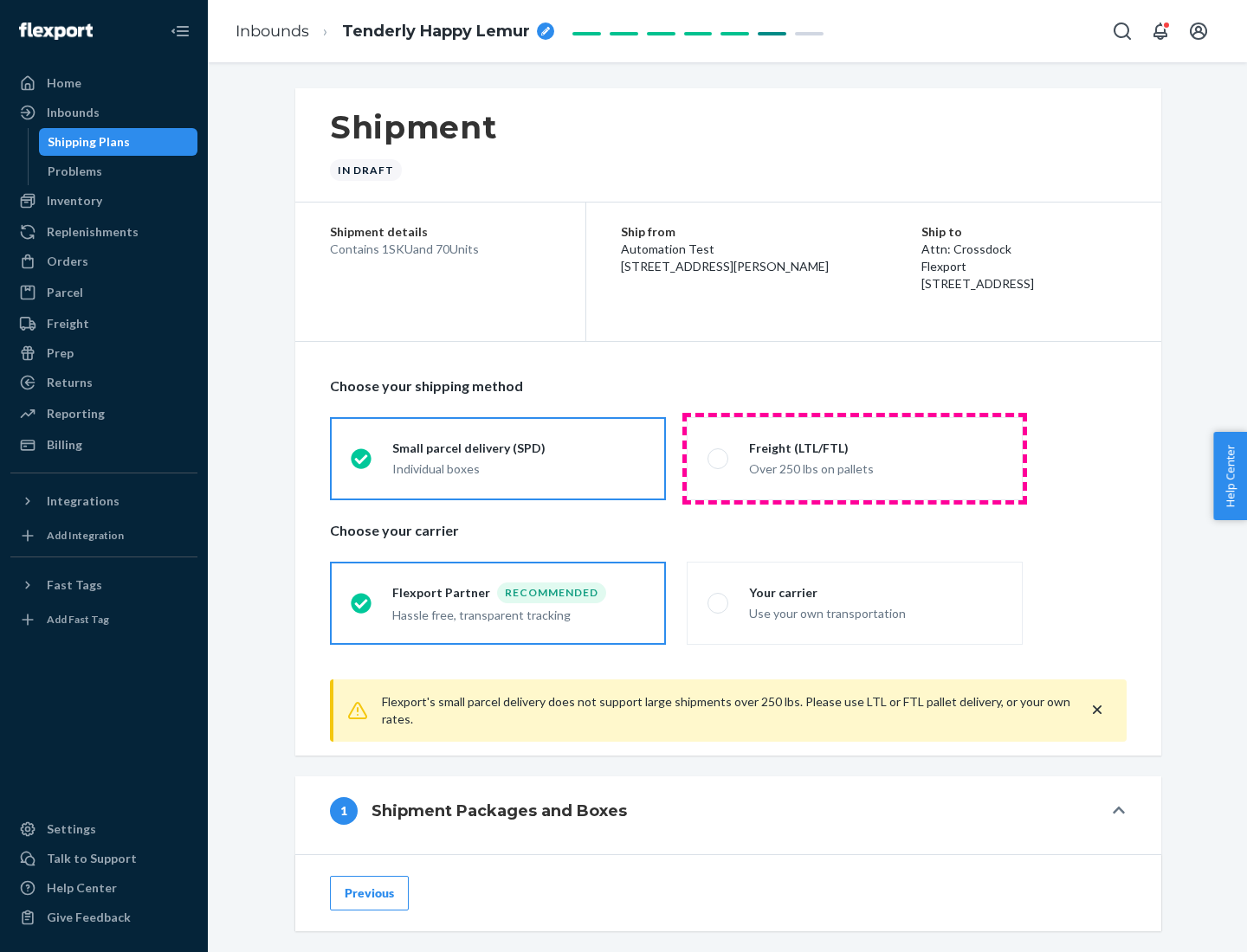
click at [854, 458] on div "Over 250 lbs on pallets" at bounding box center [876, 467] width 253 height 21
click at [719, 458] on input "Freight (LTL/FTL) Over 250 lbs on pallets" at bounding box center [712, 457] width 11 height 11
radio input "true"
radio input "false"
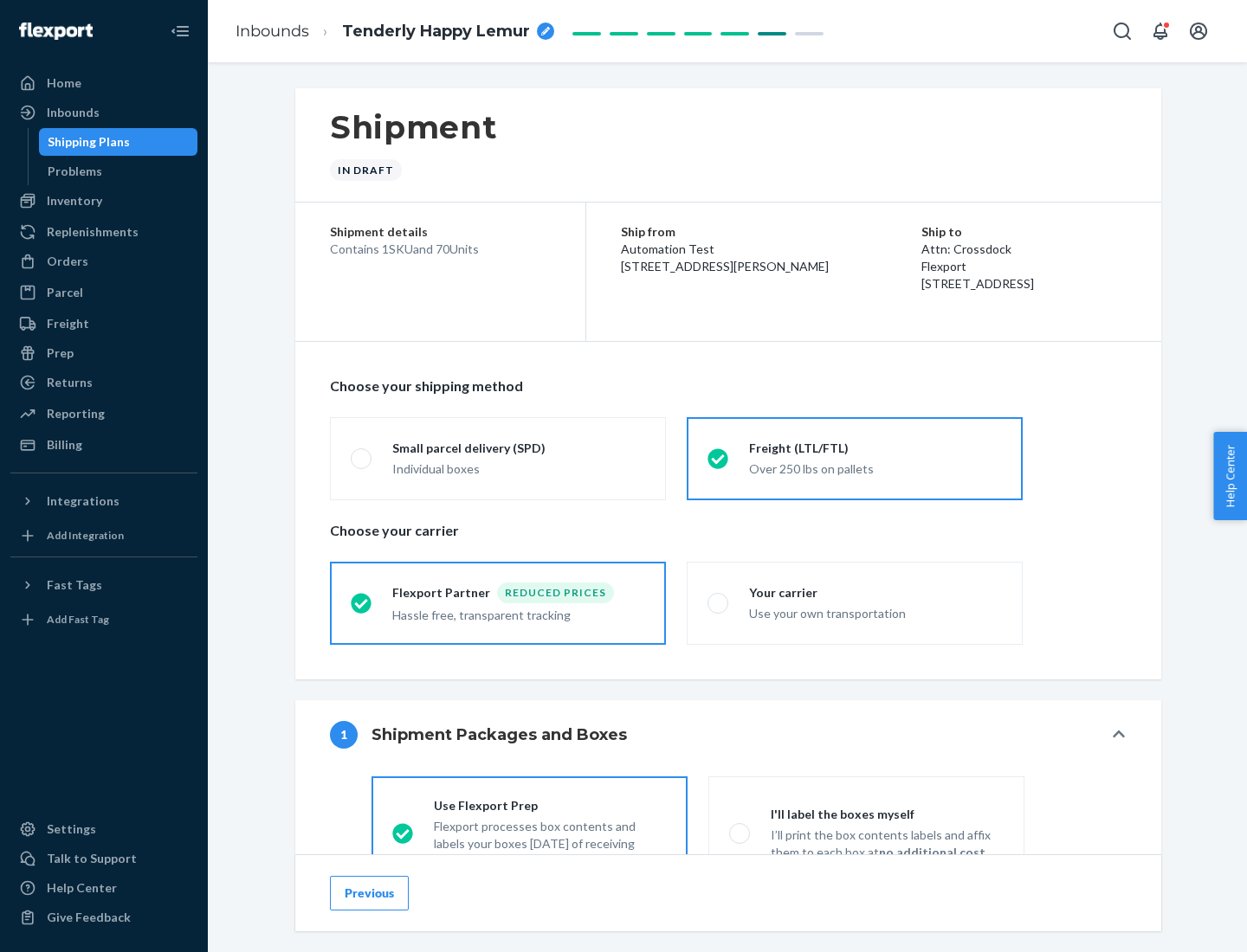
scroll to position [96, 0]
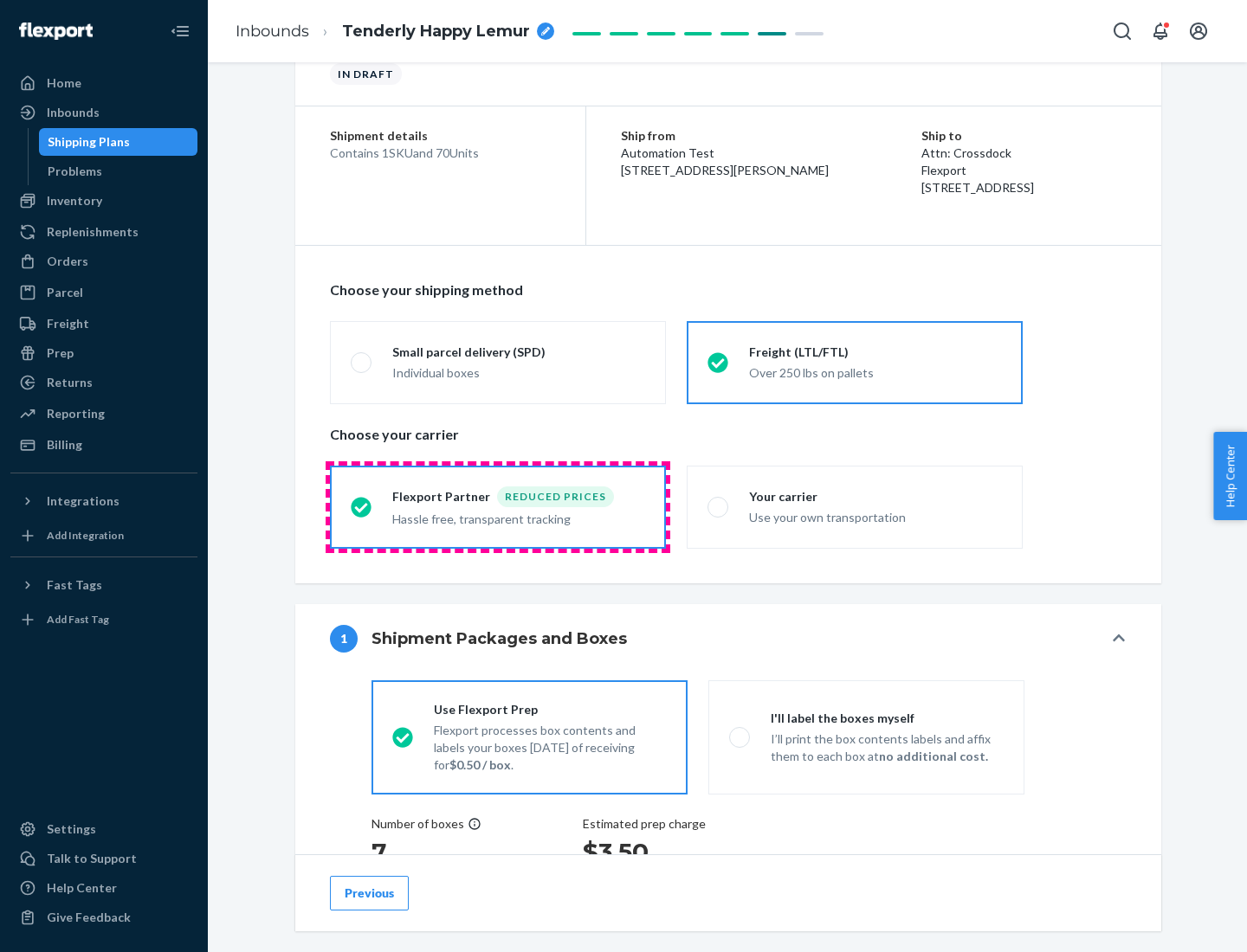
click at [498, 507] on div "Hassle free, transparent tracking" at bounding box center [518, 517] width 253 height 21
click at [362, 506] on input "Flexport Partner Reduced prices Hassle free, transparent tracking" at bounding box center [356, 506] width 11 height 11
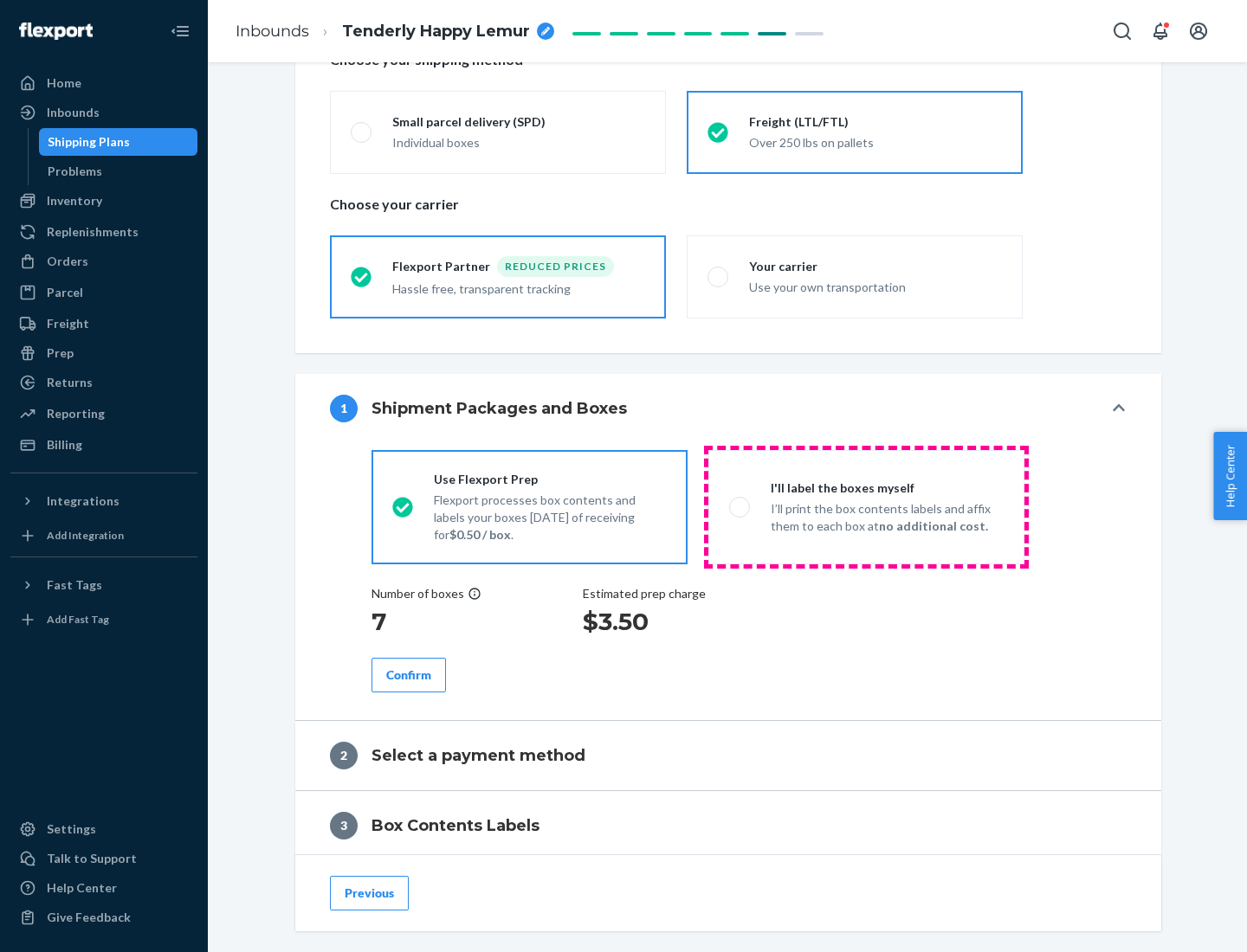
click at [866, 506] on p "I’ll print the box contents labels and affix them to each box at no additional …" at bounding box center [887, 517] width 233 height 34
click at [741, 506] on input "I'll label the boxes myself I’ll print the box contents labels and affix them t…" at bounding box center [734, 506] width 11 height 11
radio input "true"
radio input "false"
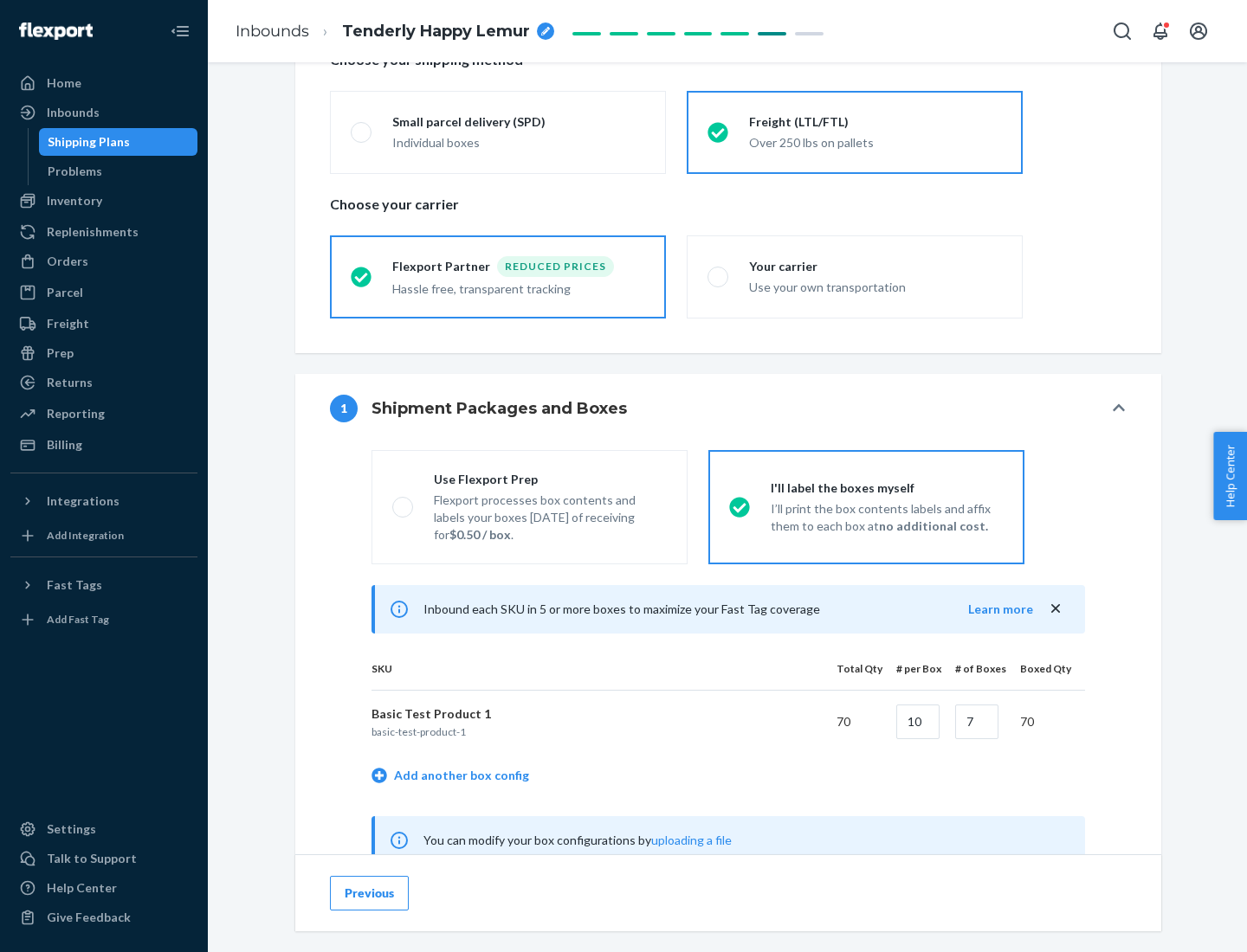
scroll to position [541, 0]
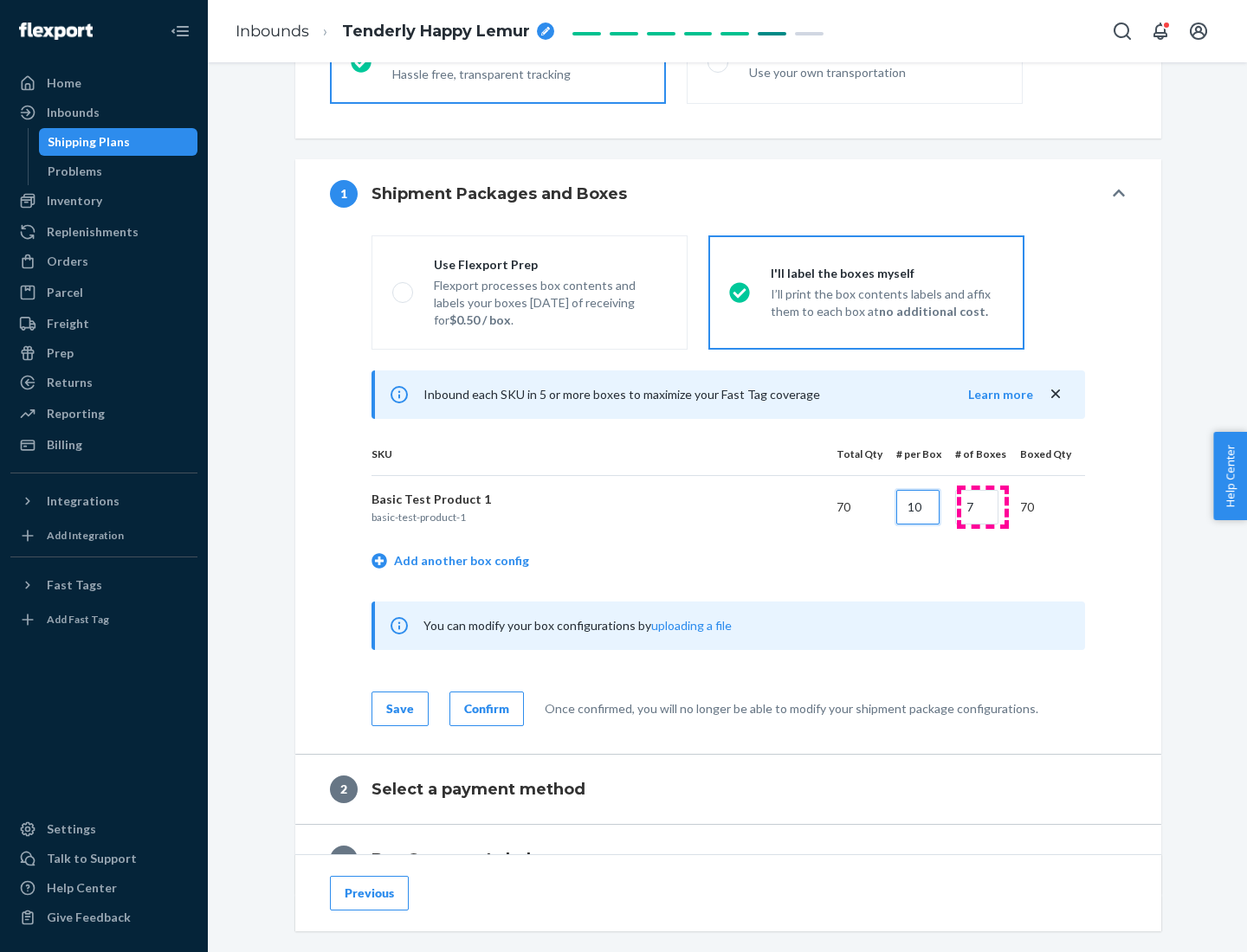
type input "10"
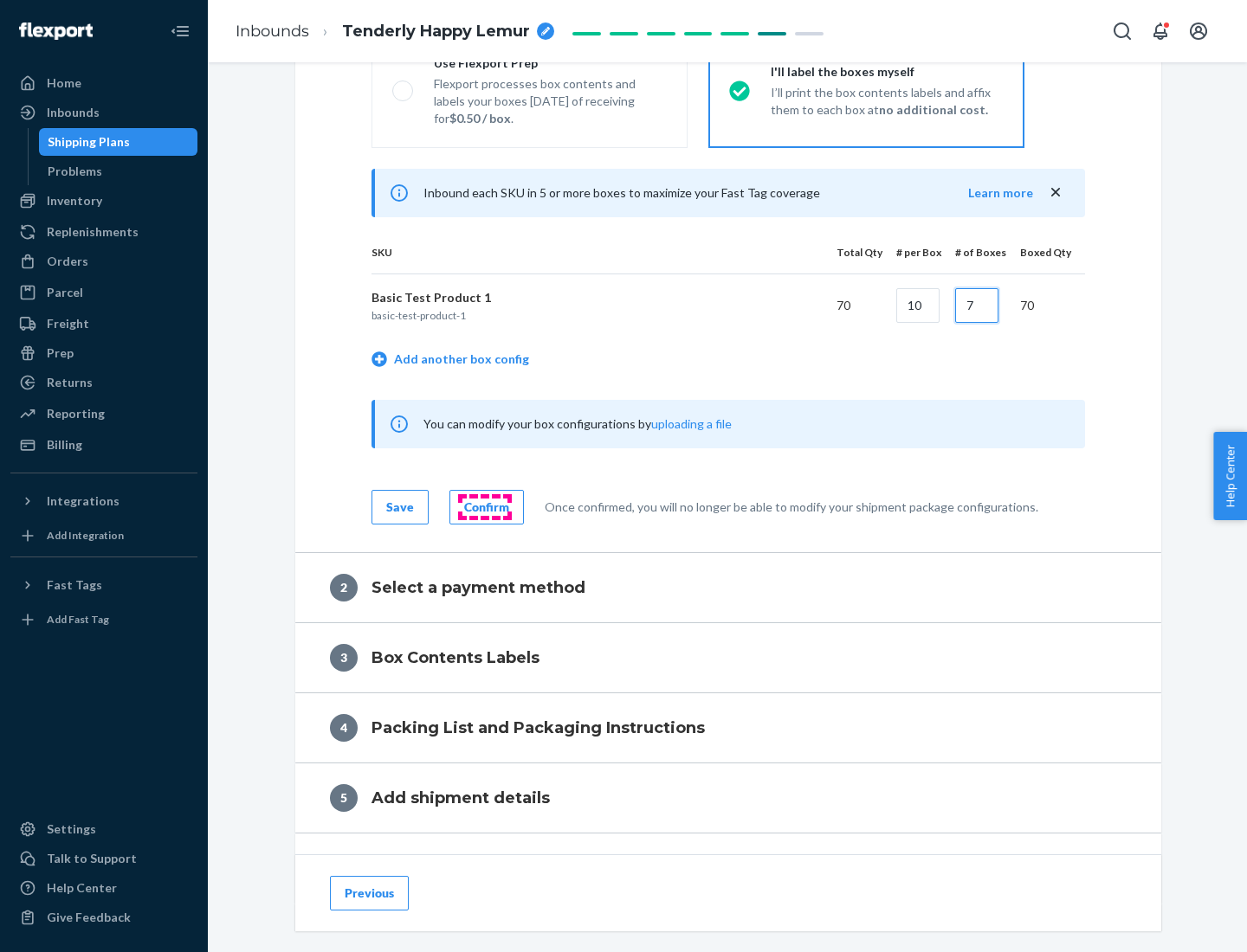
type input "7"
click at [484, 506] on div "Confirm" at bounding box center [487, 507] width 45 height 18
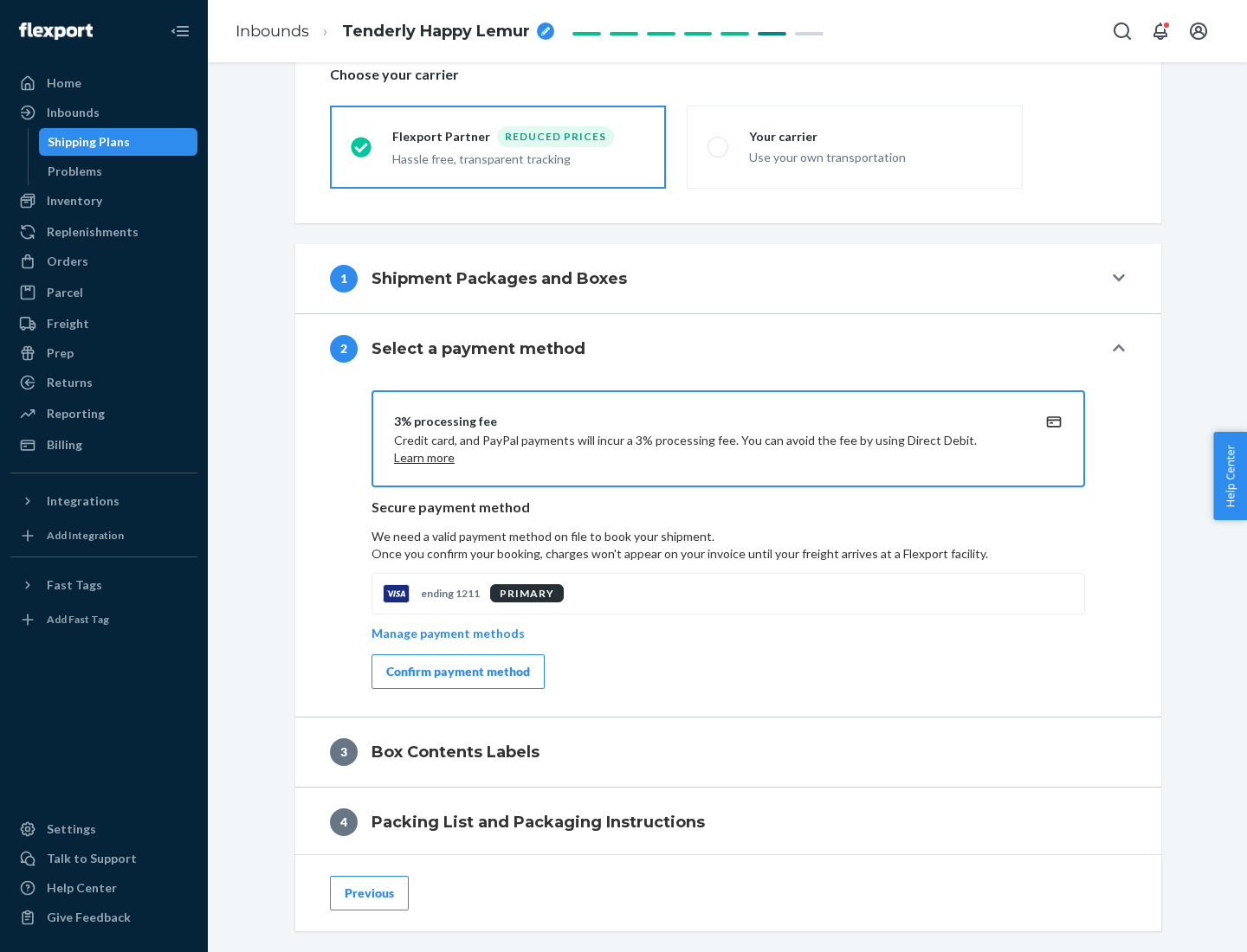
scroll to position [621, 0]
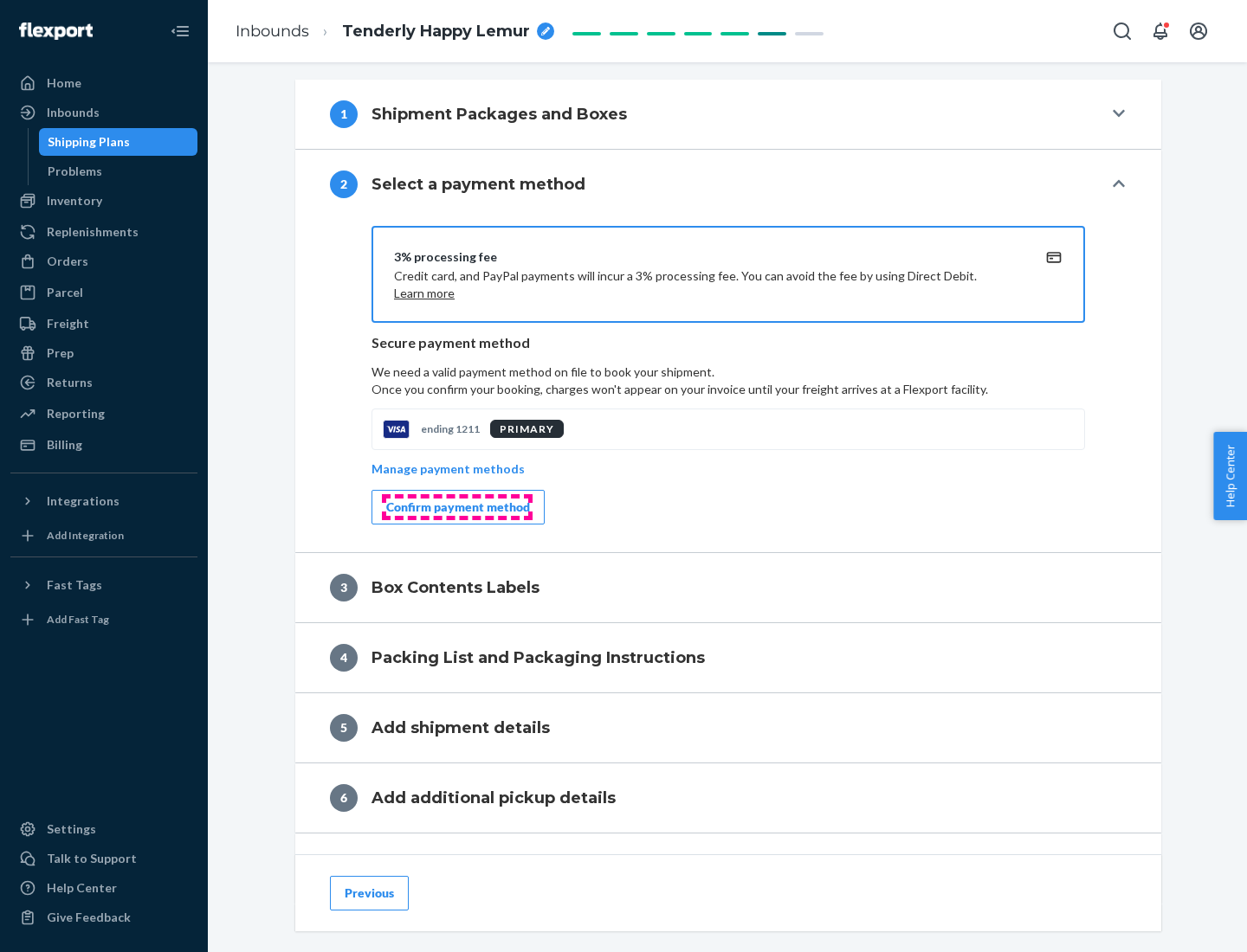
click at [456, 507] on div "Confirm payment method" at bounding box center [457, 507] width 144 height 18
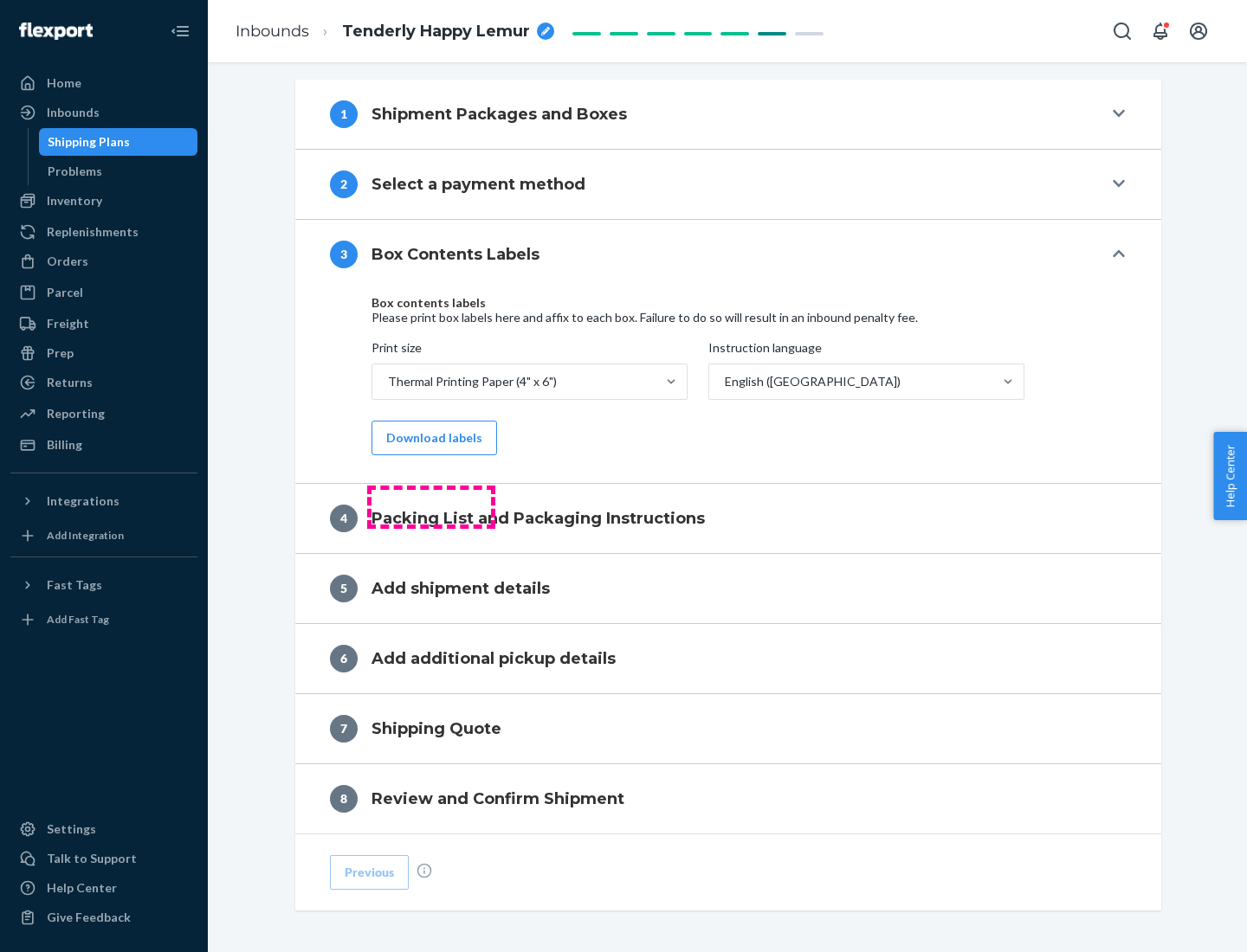
scroll to position [551, 0]
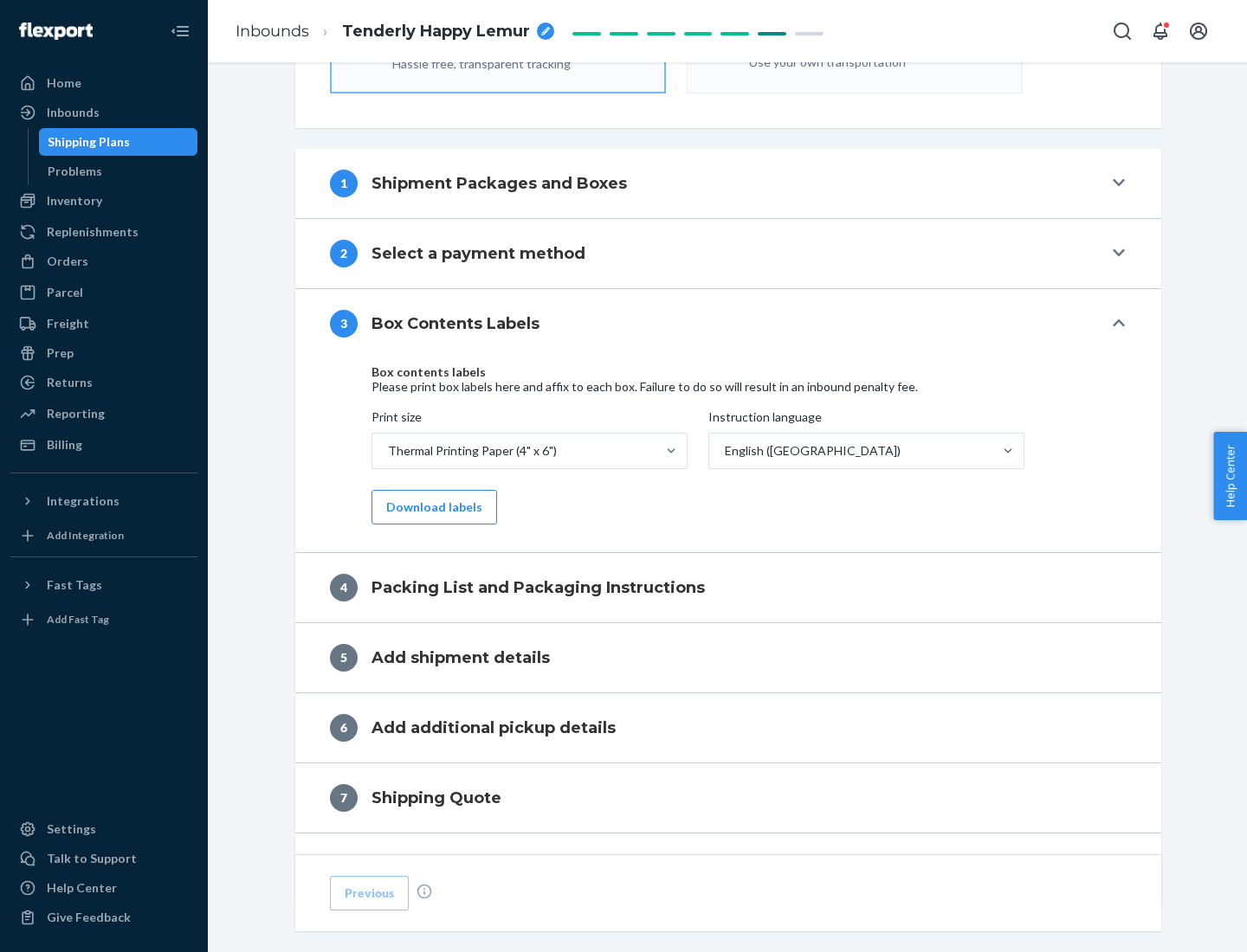
click at [430, 507] on button "Download labels" at bounding box center [434, 506] width 125 height 34
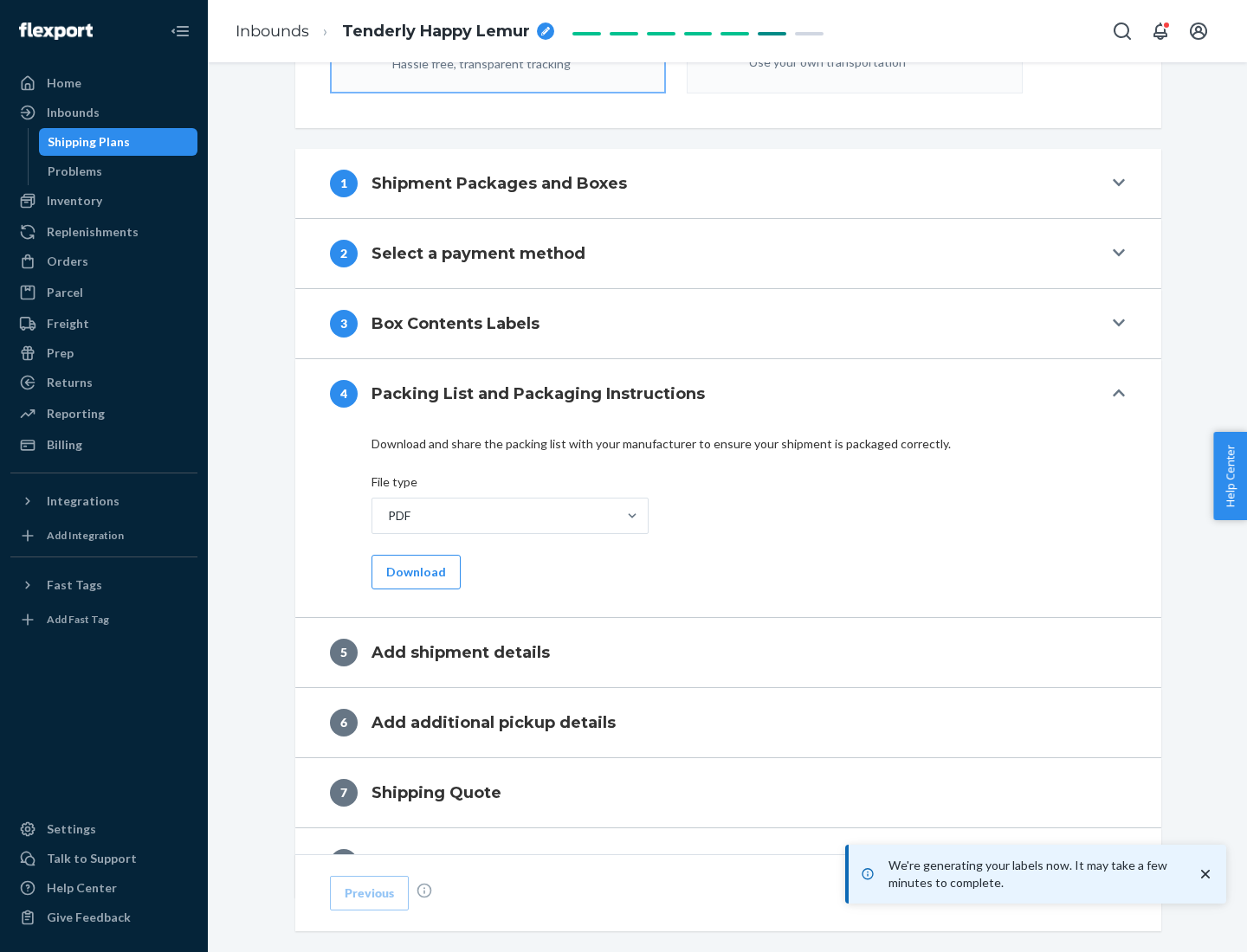
scroll to position [616, 0]
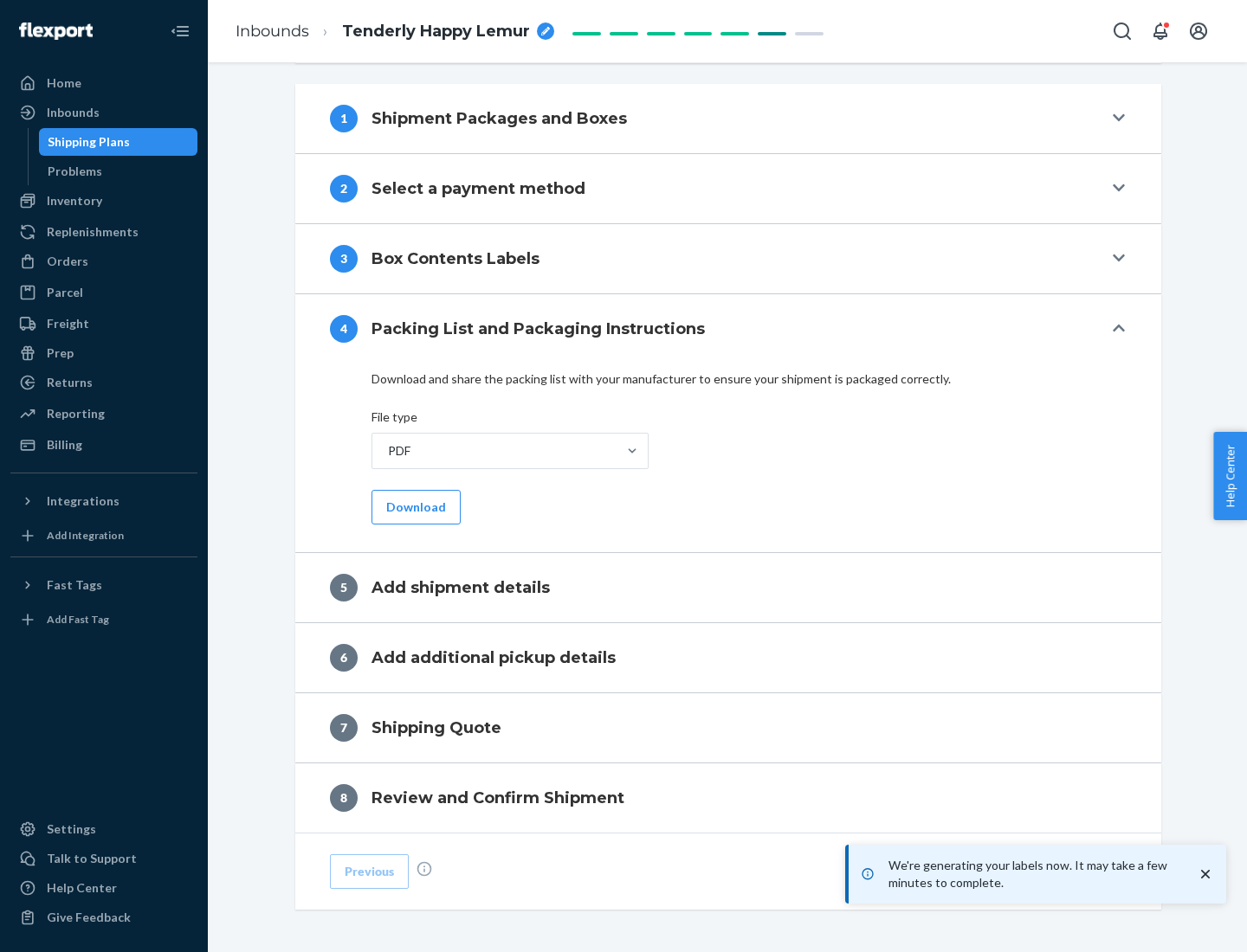
click at [414, 506] on button "Download" at bounding box center [415, 506] width 89 height 34
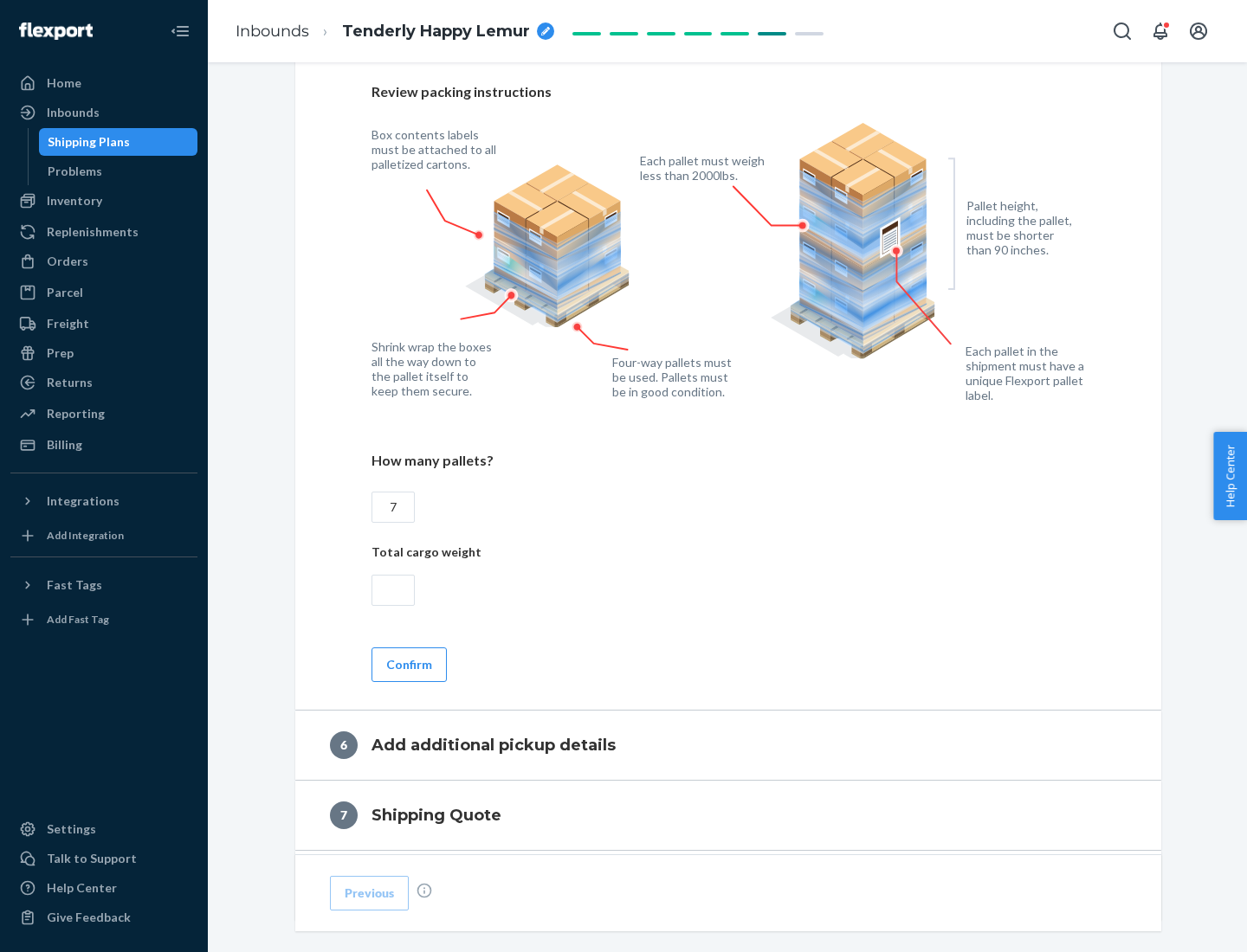
scroll to position [1194, 0]
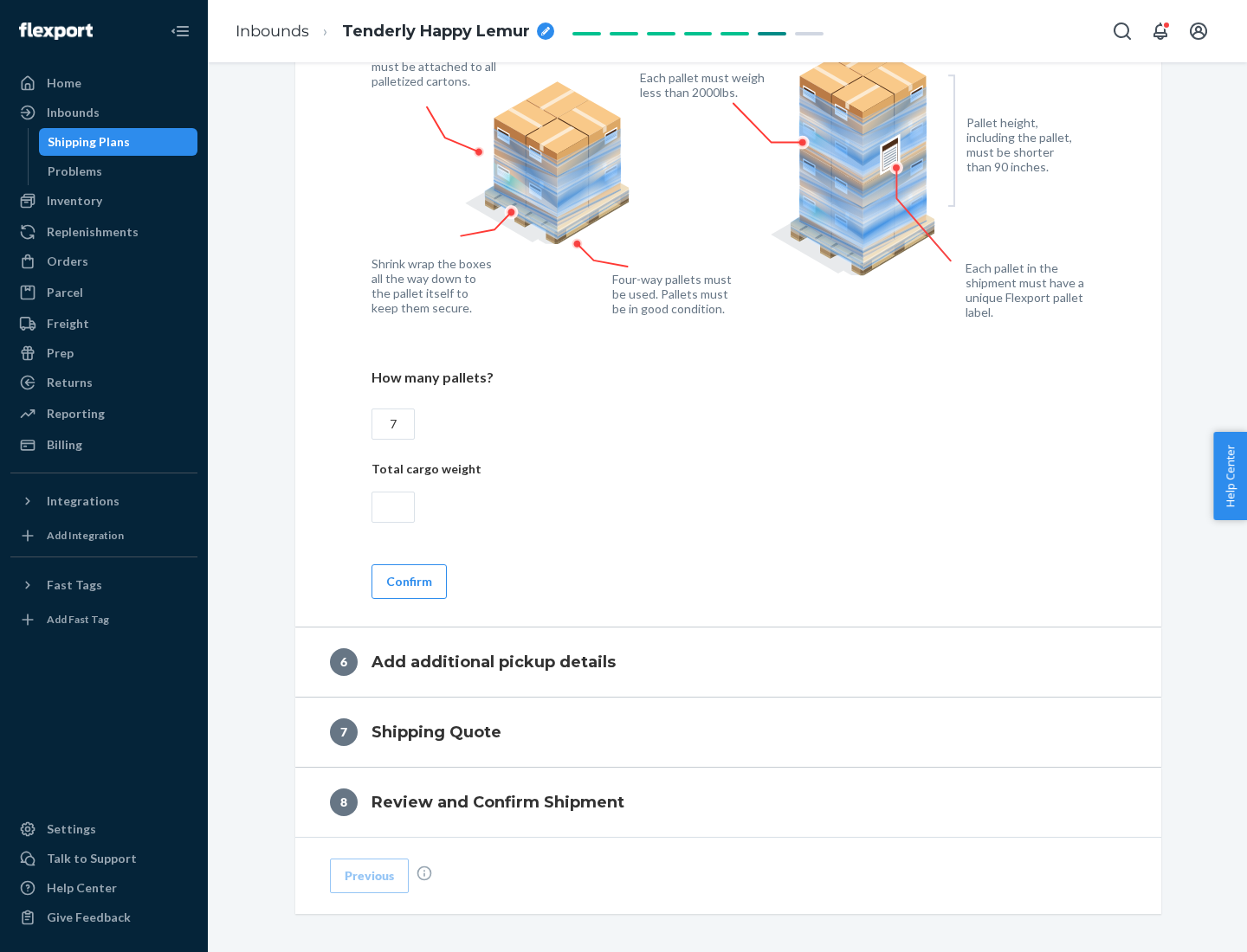
type input "7"
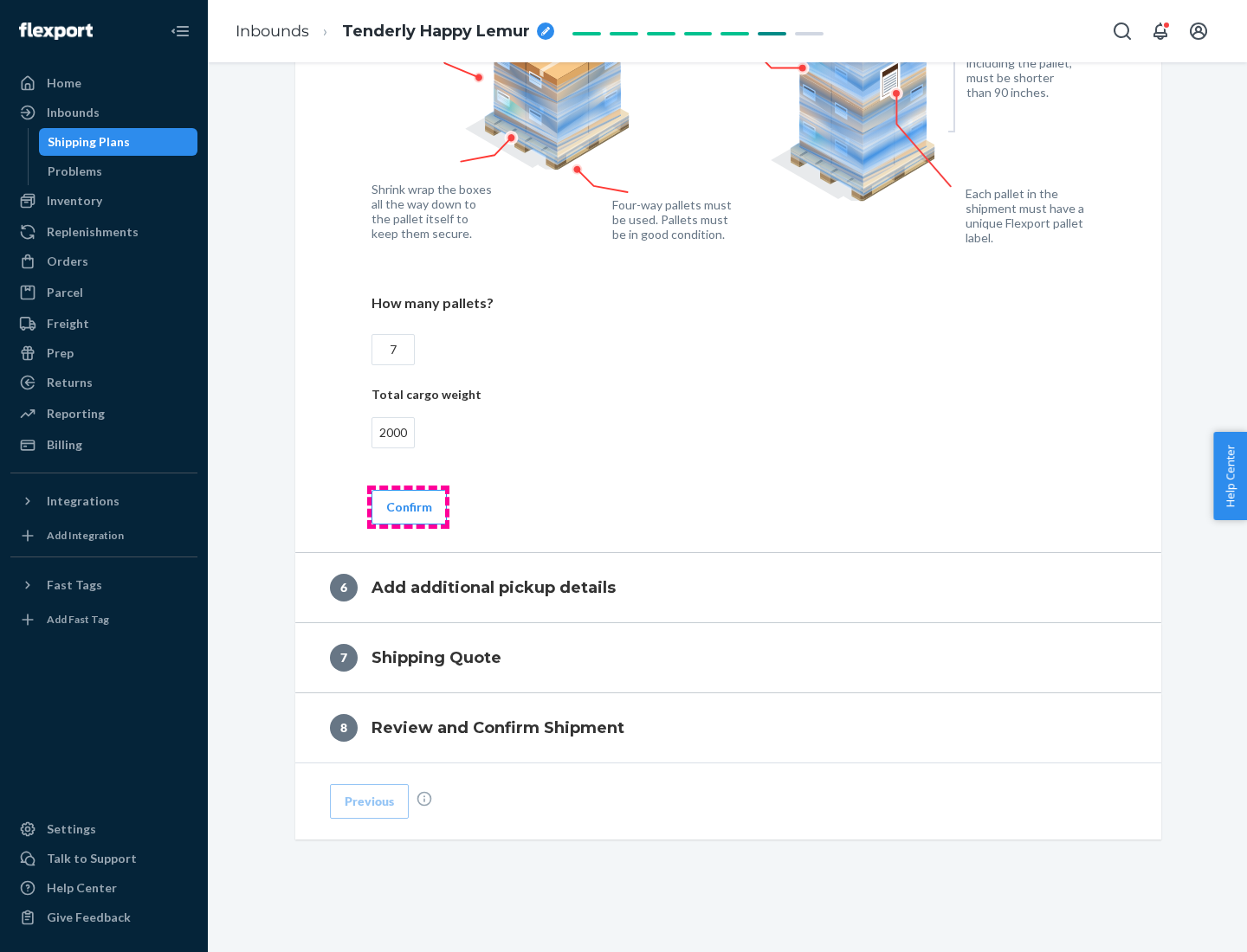
type input "2000"
click at [408, 506] on button "Confirm" at bounding box center [408, 506] width 75 height 34
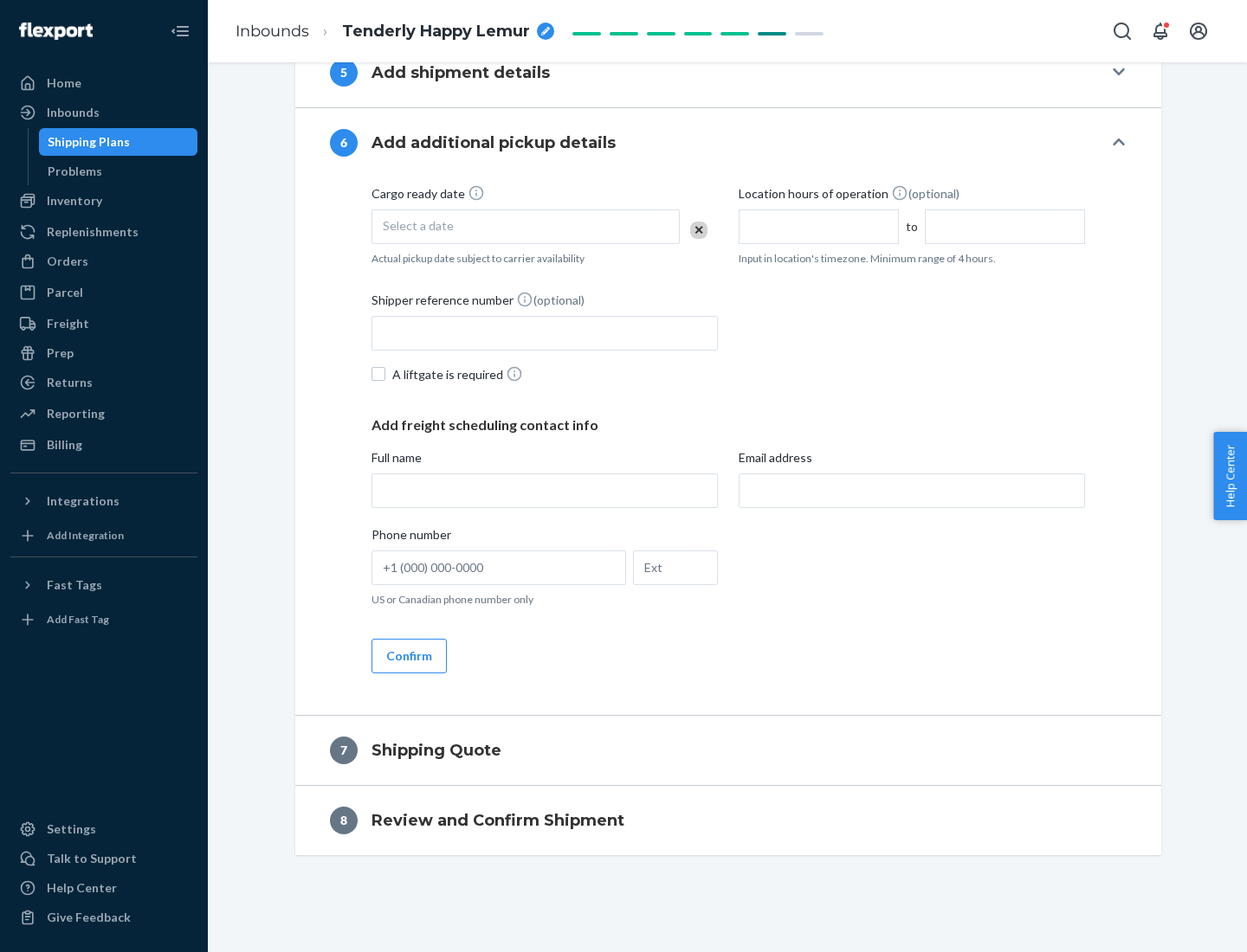
scroll to position [662, 0]
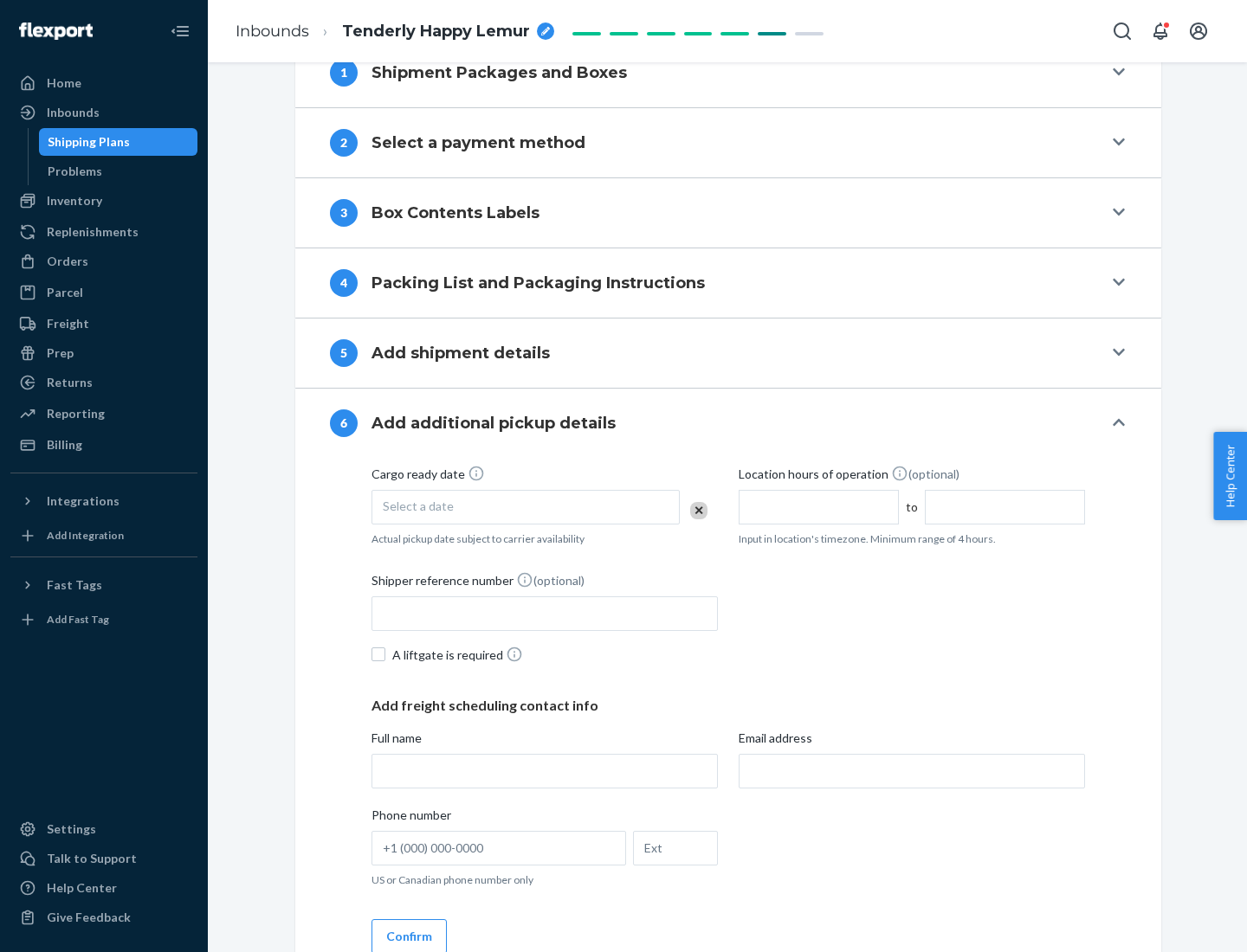
click at [526, 506] on div "Select a date" at bounding box center [525, 506] width 309 height 34
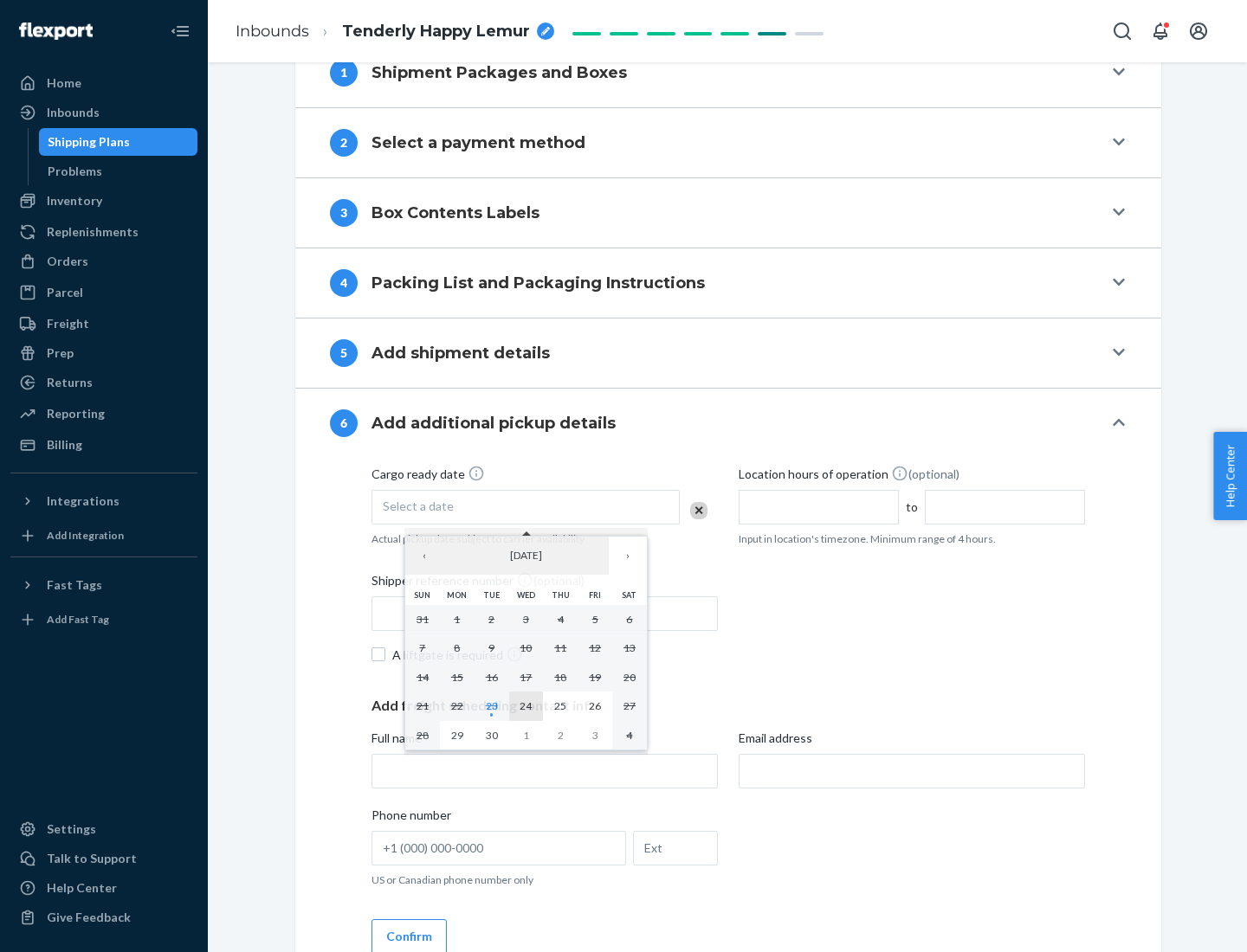
click at [526, 705] on abbr "24" at bounding box center [525, 705] width 12 height 13
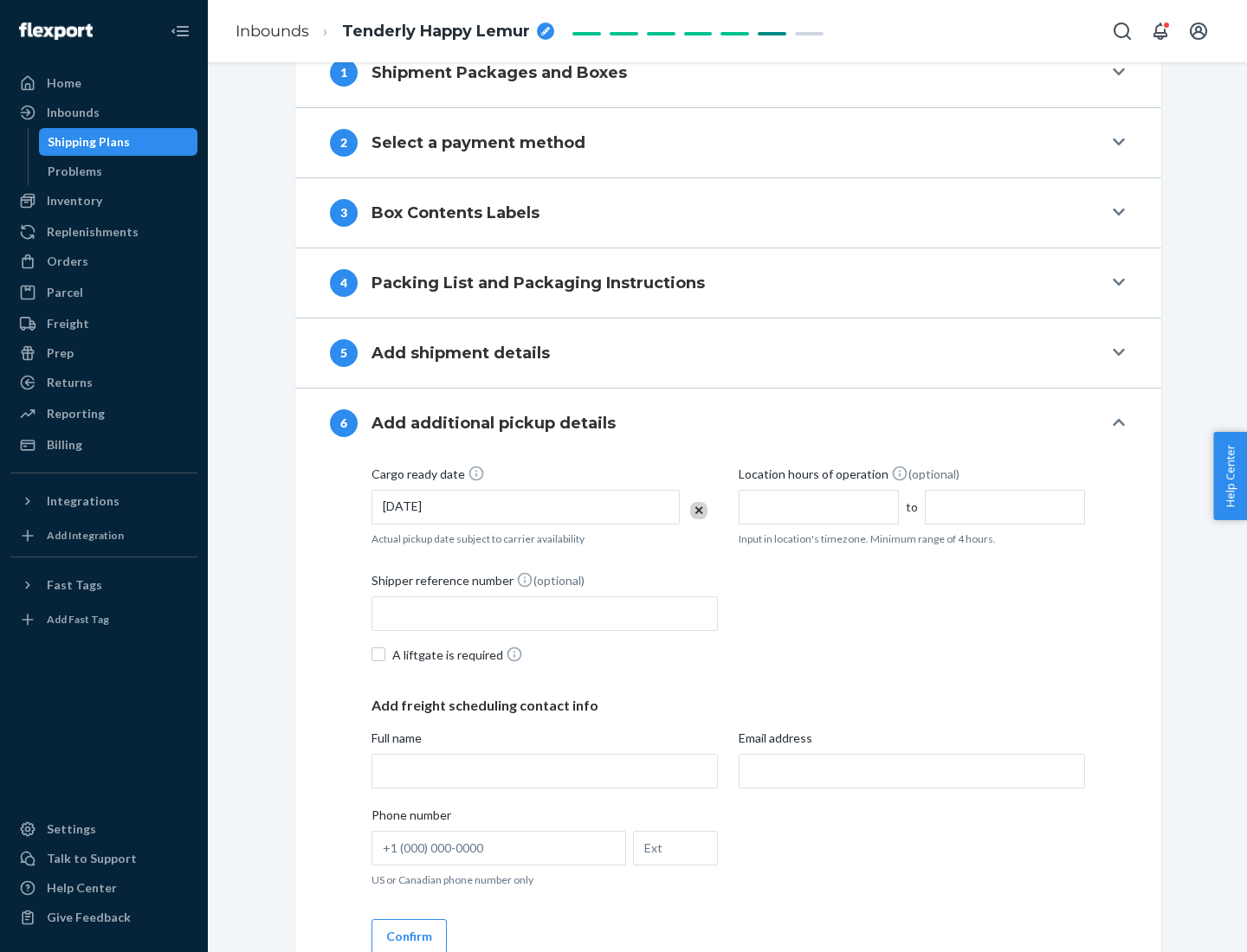
scroll to position [927, 0]
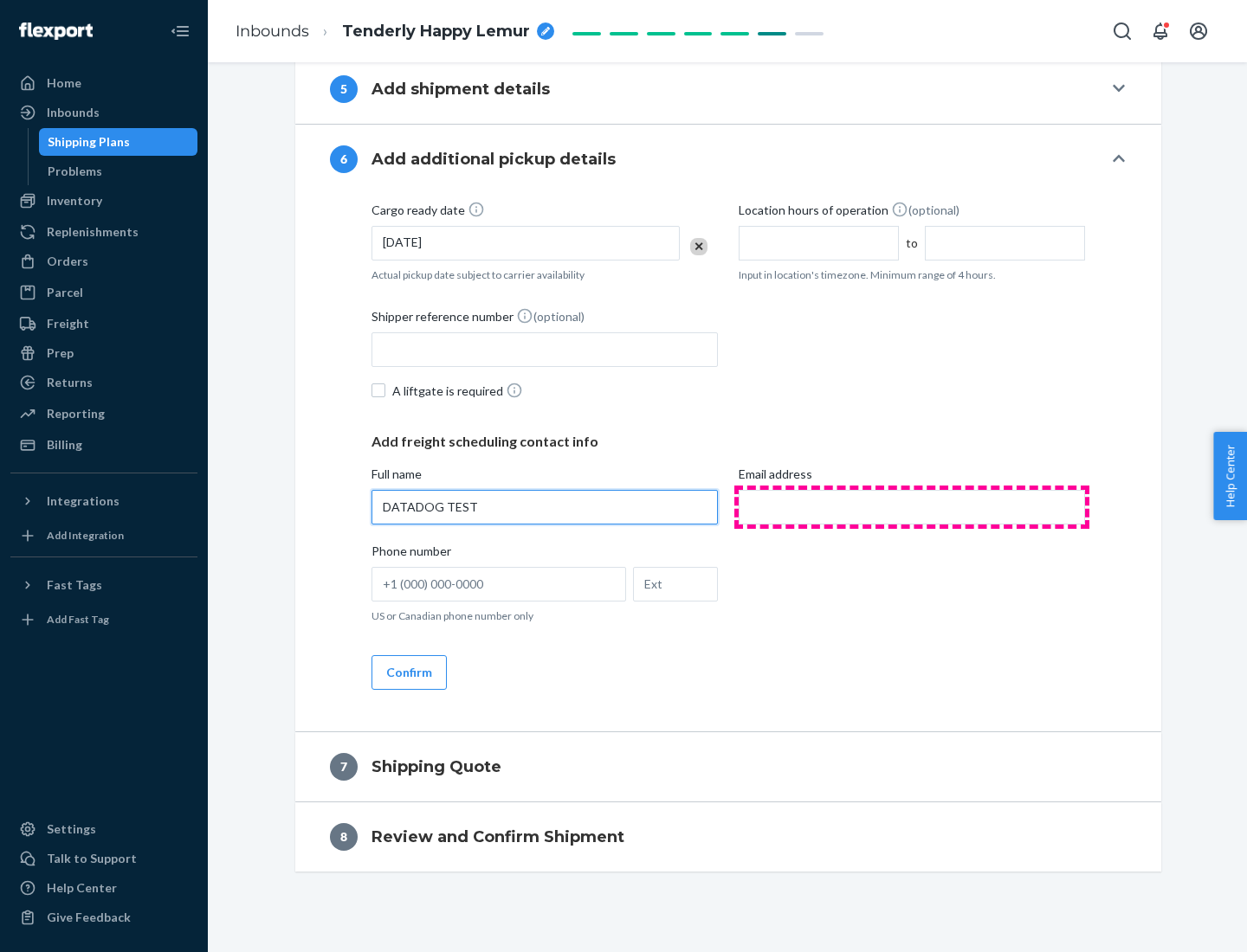
type input "DATADOG TEST"
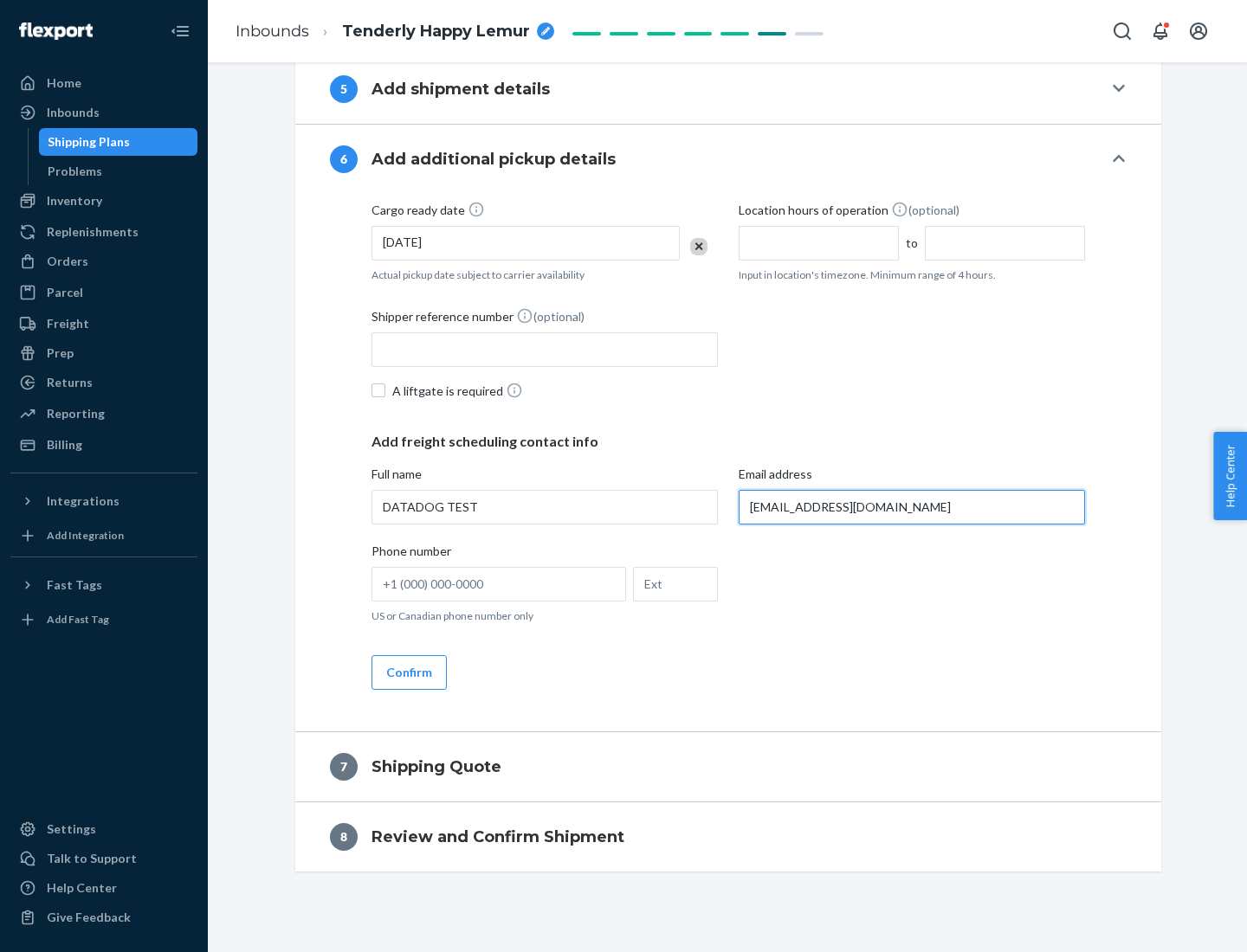
scroll to position [943, 0]
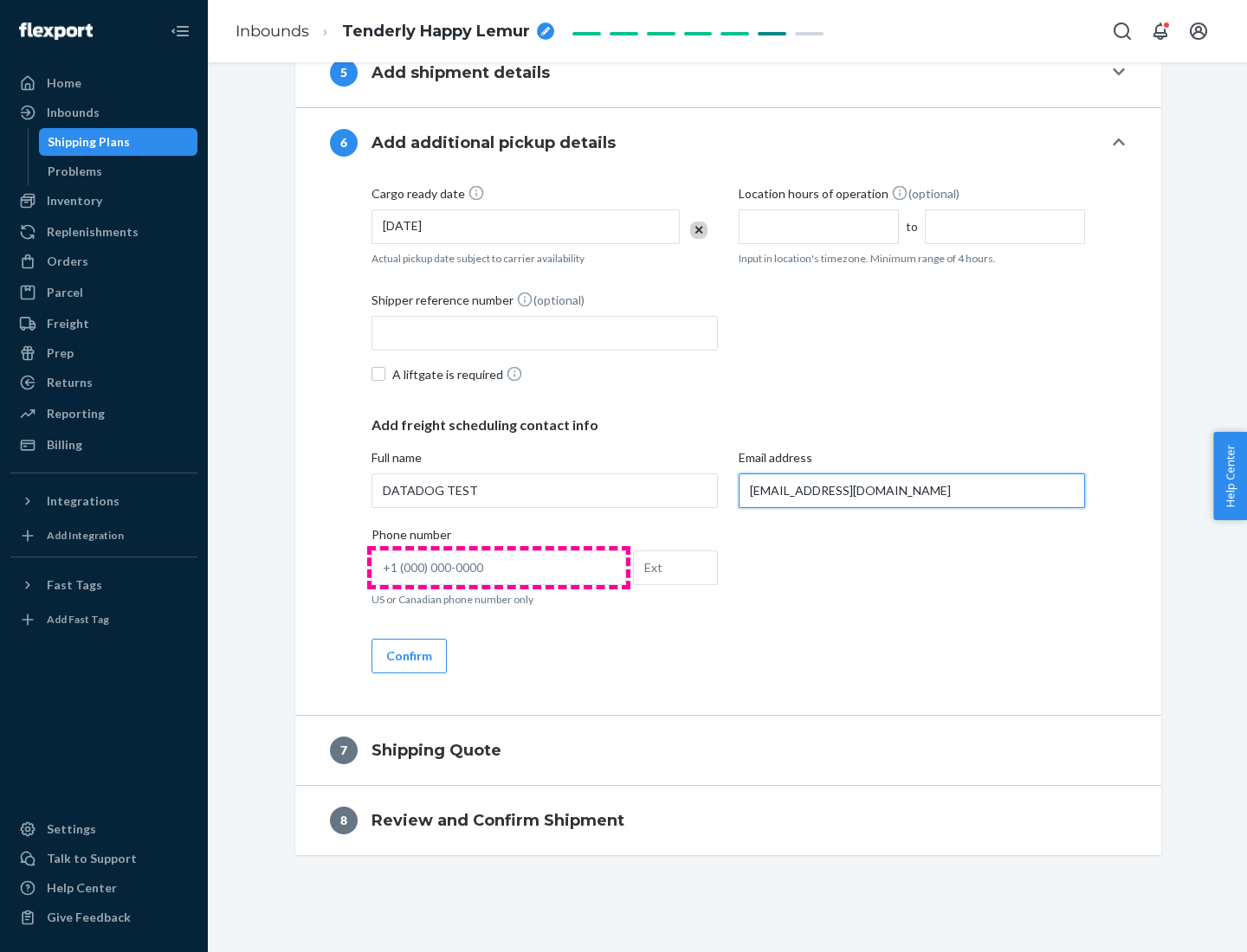
type input "[EMAIL_ADDRESS][DOMAIN_NAME]"
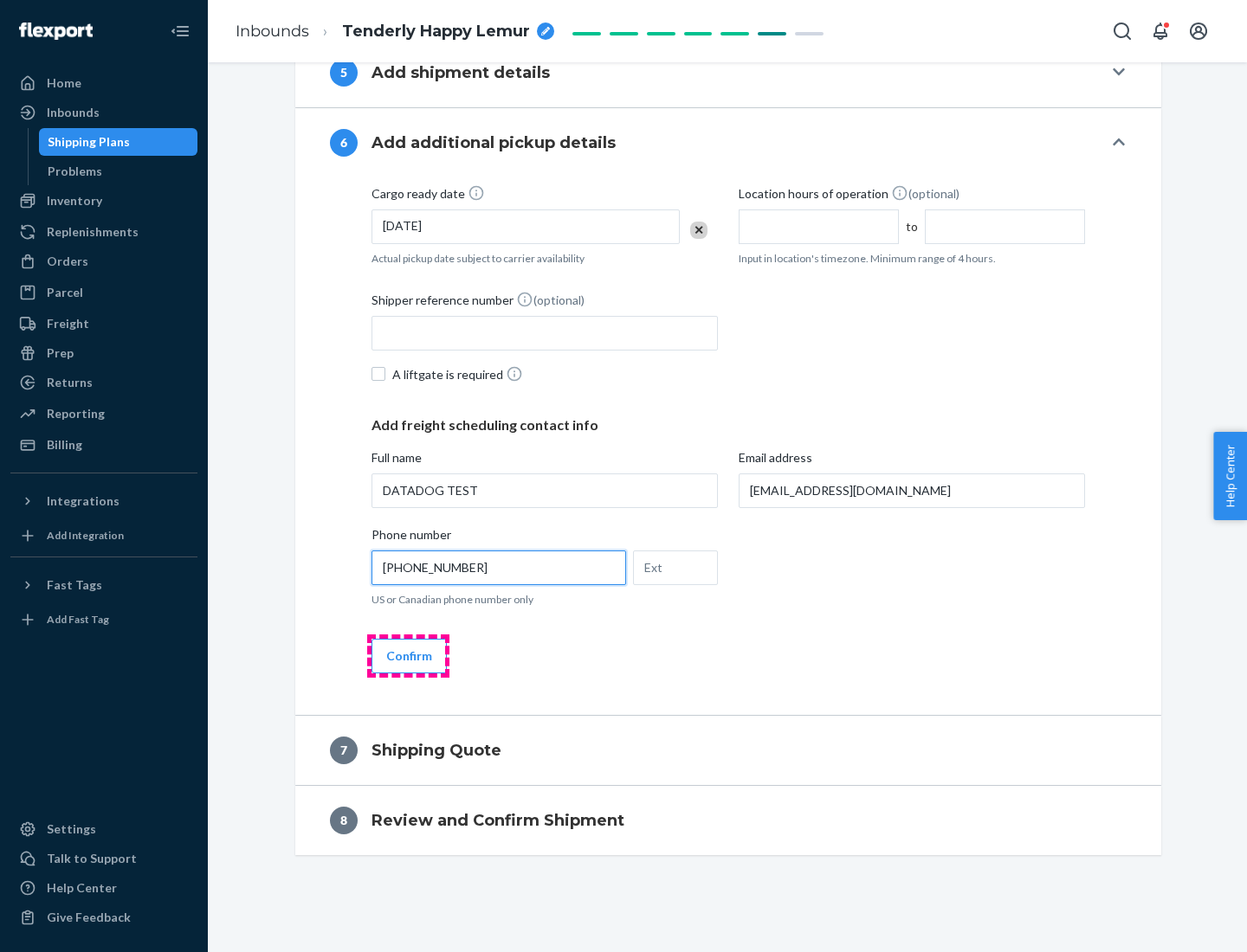
type input "[PHONE_NUMBER]"
click at [408, 655] on button "Confirm" at bounding box center [408, 655] width 75 height 34
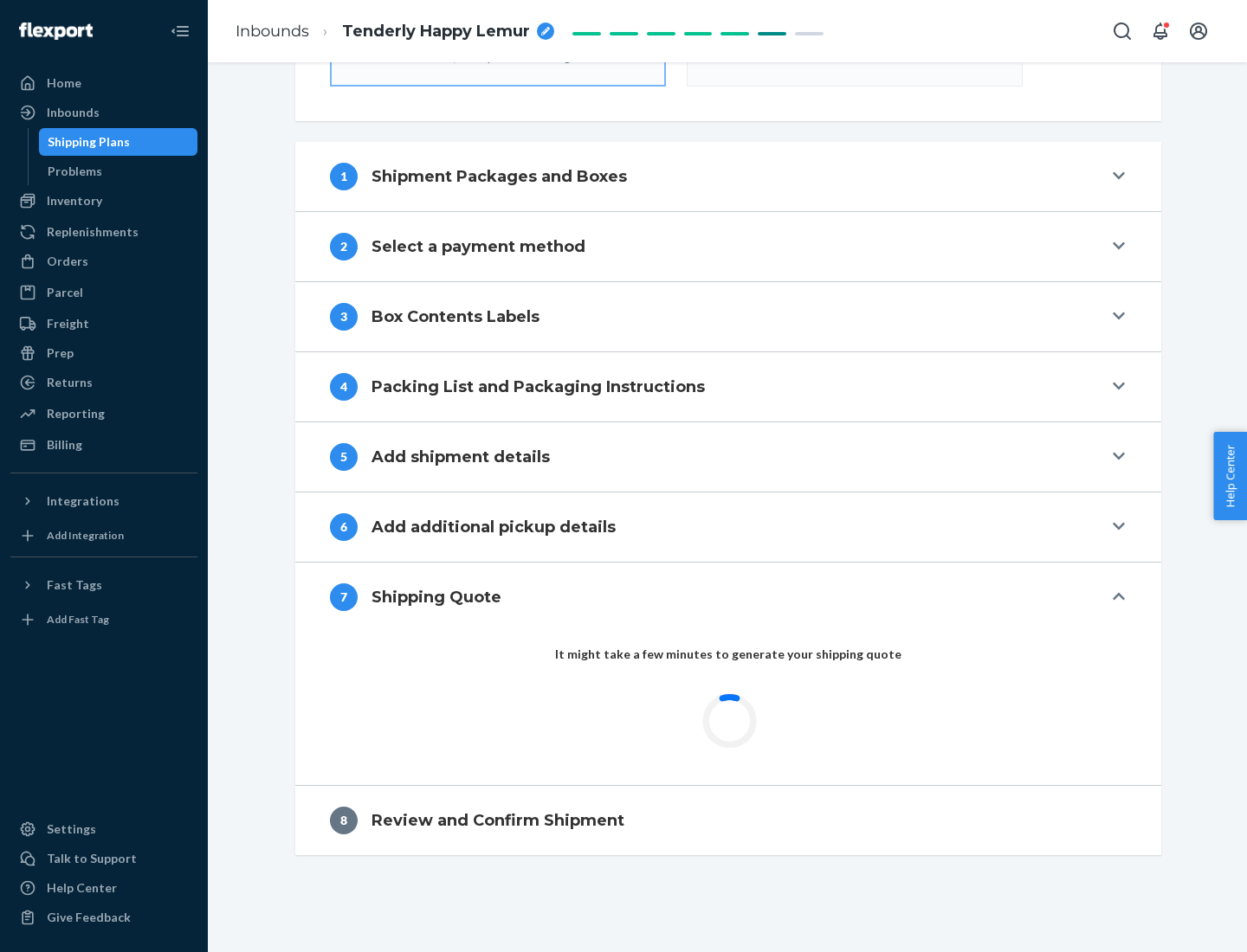
scroll to position [621, 0]
